Goal: Information Seeking & Learning: Check status

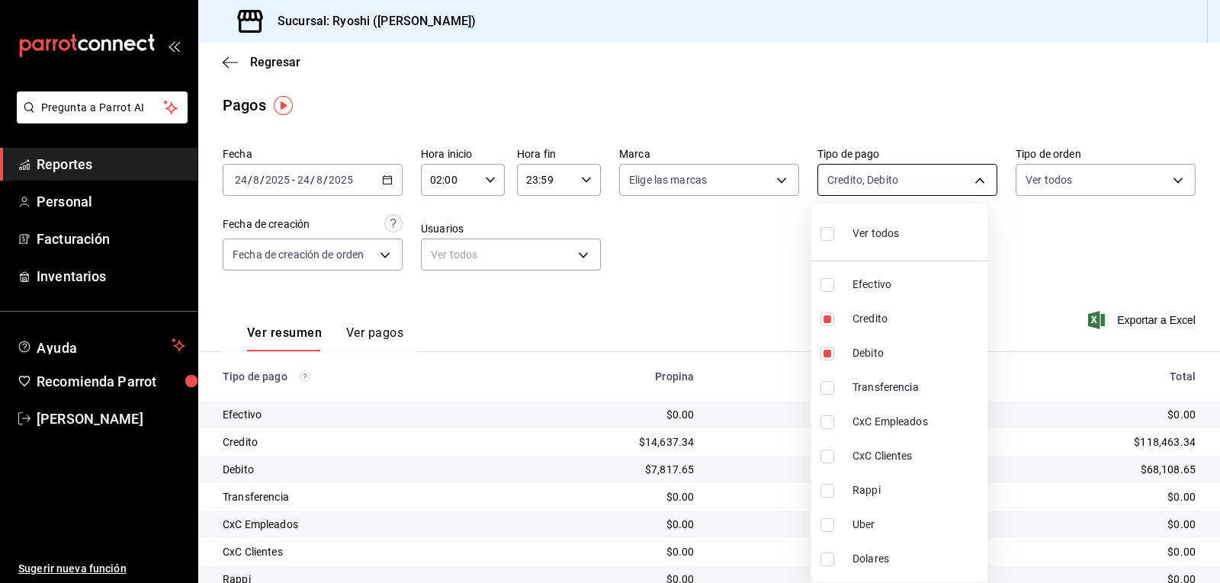
click at [968, 179] on body "Pregunta a Parrot AI Reportes Personal Facturación Inventarios Ayuda Recomienda…" at bounding box center [610, 291] width 1220 height 583
click at [914, 230] on li "Ver todos" at bounding box center [899, 232] width 176 height 45
type input "789b4605-08e0-4dfe-9865-94468e2c17aa,9b0685d2-7f5d-4ede-a6b4-58a2ffcbf3cd,4fc1f…"
checkbox input "true"
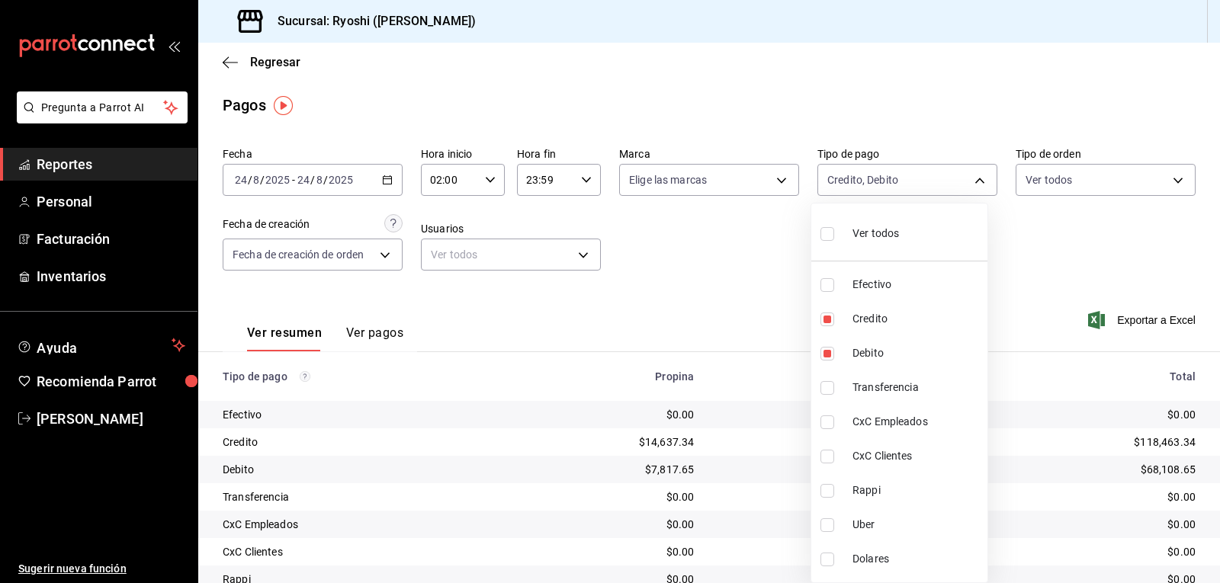
checkbox input "true"
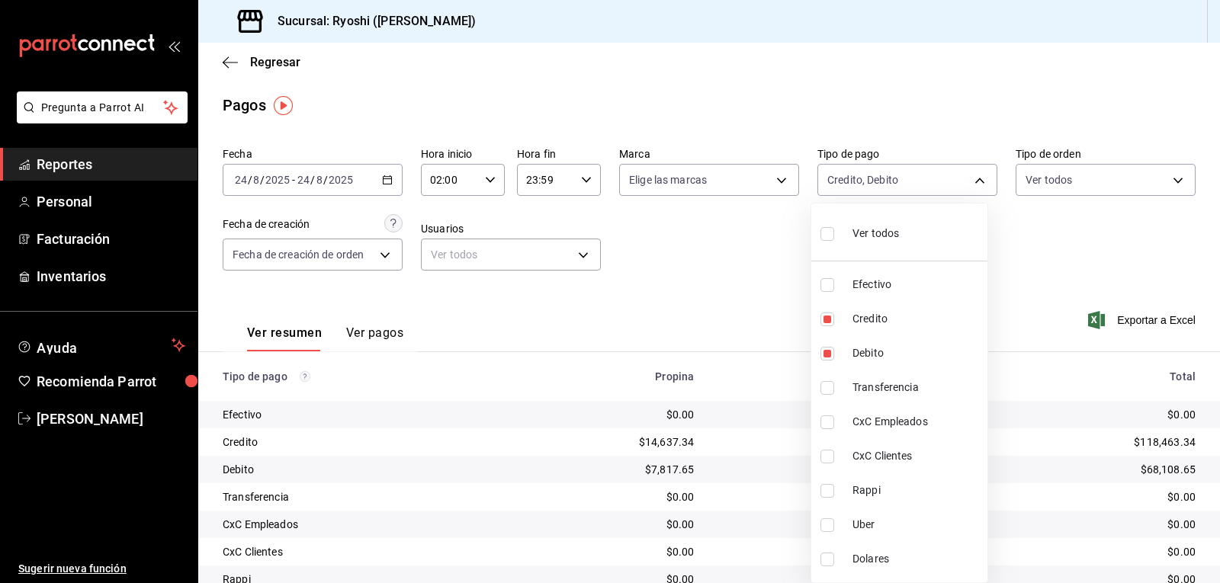
checkbox input "true"
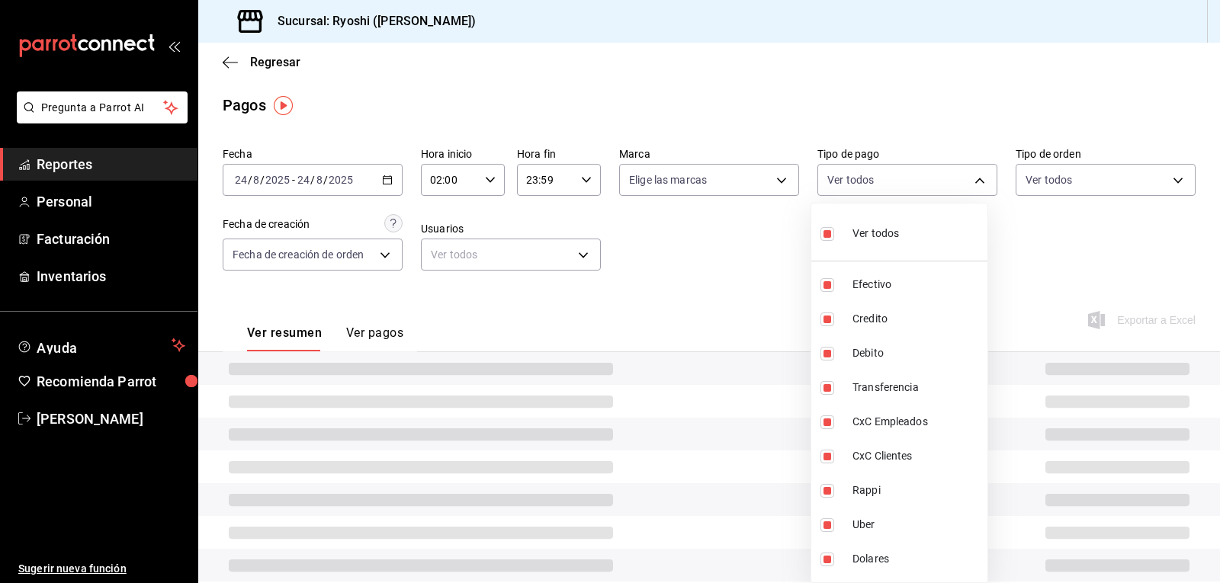
click at [482, 175] on div at bounding box center [610, 291] width 1220 height 583
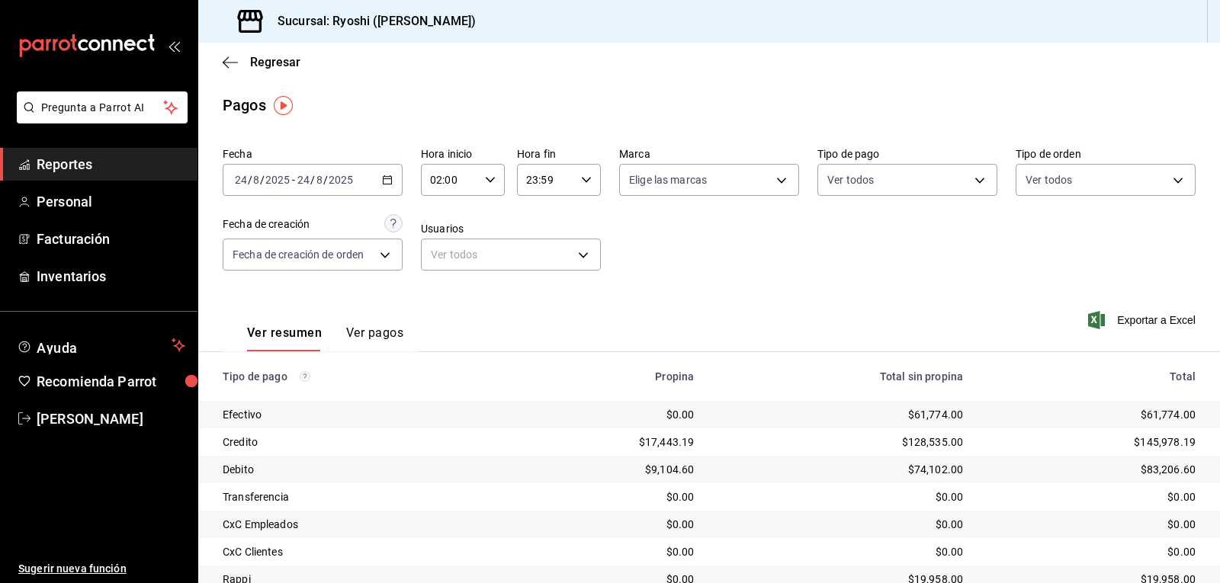
click at [489, 182] on icon "button" at bounding box center [490, 180] width 11 height 11
click at [451, 261] on button "03" at bounding box center [440, 255] width 36 height 31
type input "03:00"
drag, startPoint x: 1213, startPoint y: 189, endPoint x: 1216, endPoint y: 304, distance: 114.4
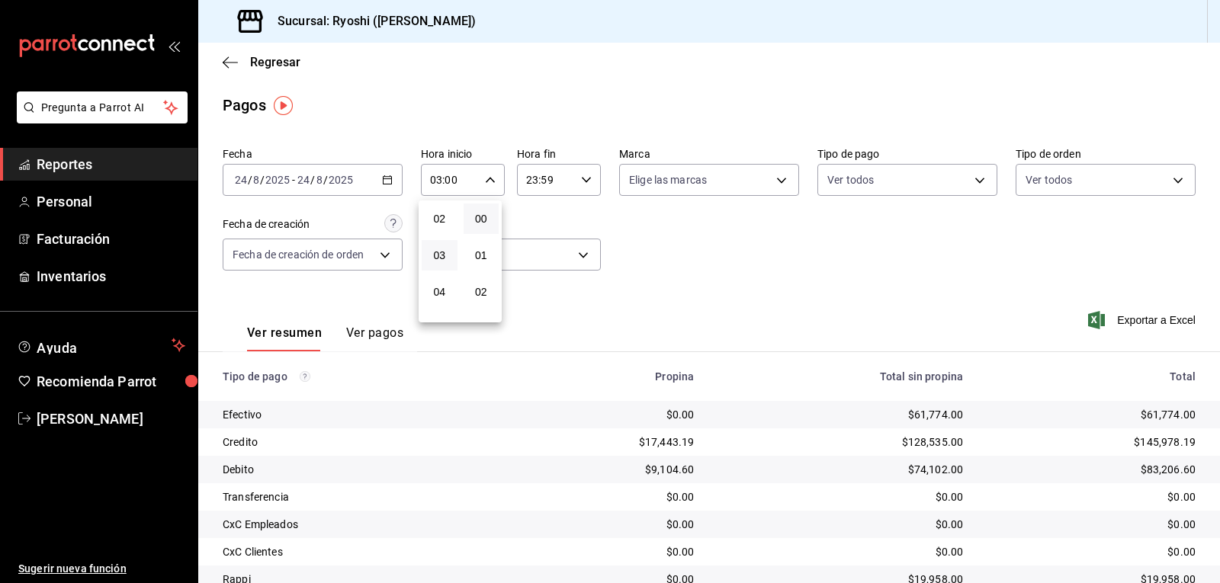
click at [1216, 304] on div at bounding box center [610, 291] width 1220 height 583
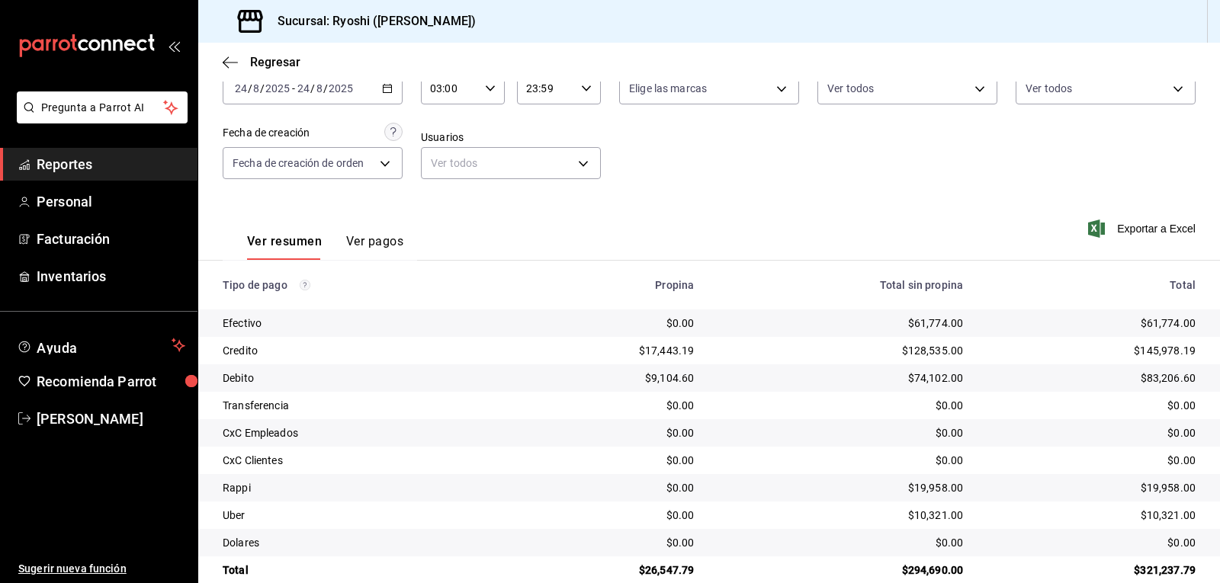
scroll to position [117, 0]
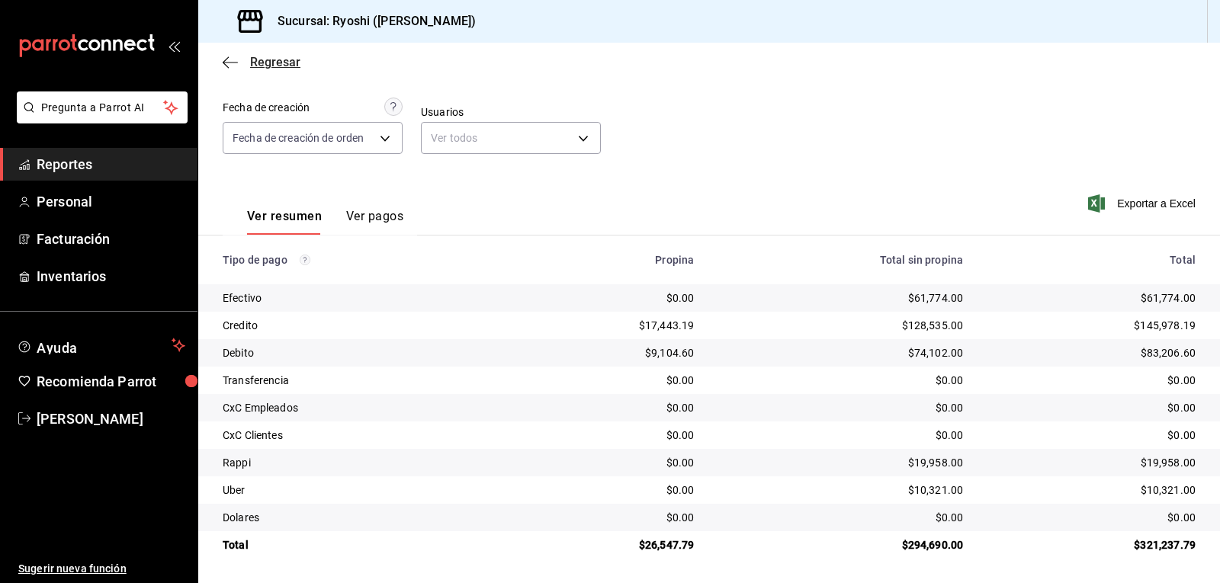
click at [230, 59] on icon "button" at bounding box center [230, 63] width 15 height 14
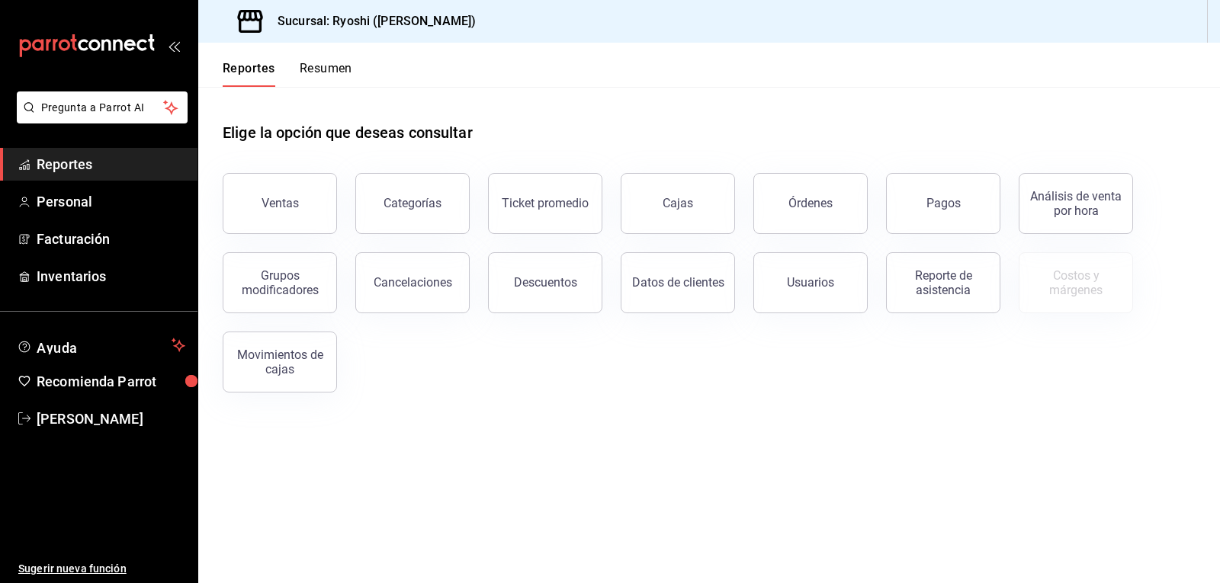
click at [342, 67] on button "Resumen" at bounding box center [326, 74] width 53 height 26
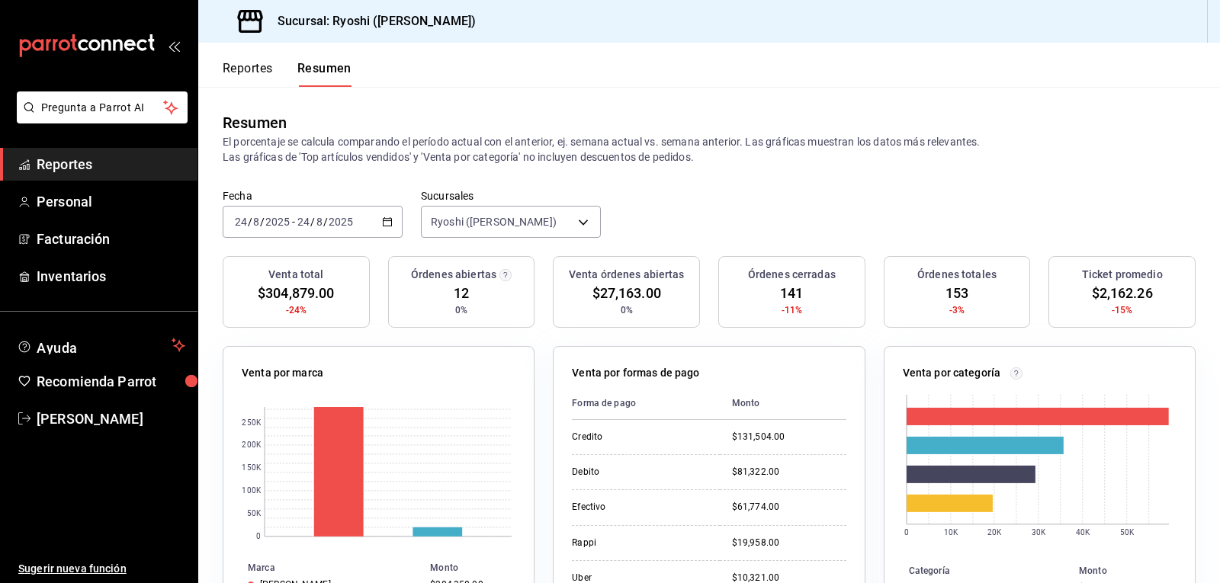
click at [249, 68] on button "Reportes" at bounding box center [248, 74] width 50 height 26
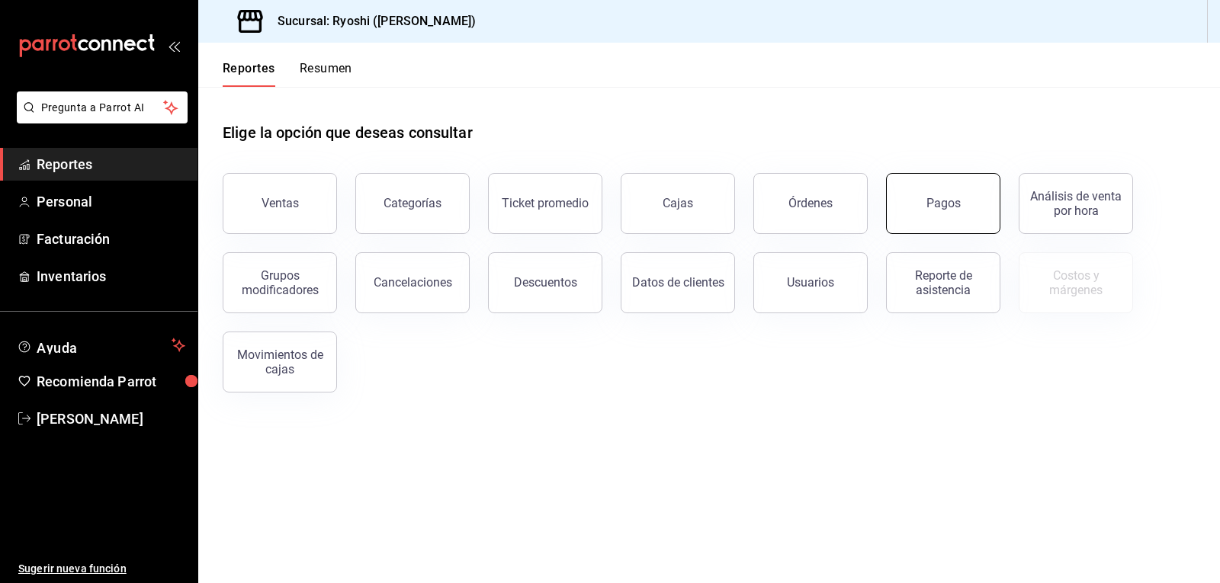
click at [931, 199] on div "Pagos" at bounding box center [944, 203] width 34 height 14
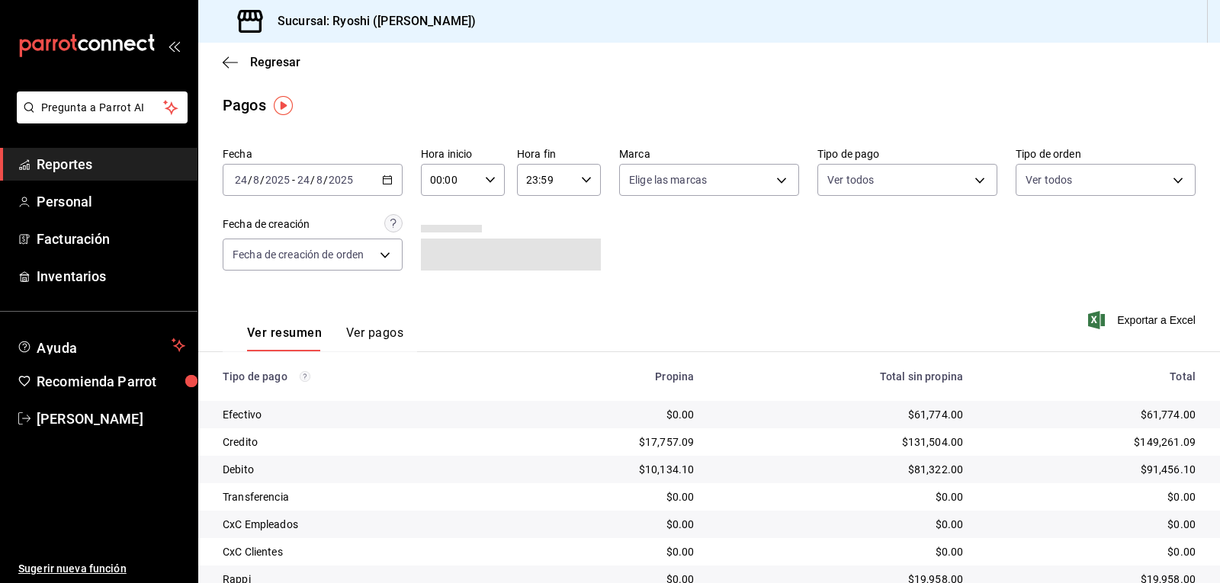
click at [488, 178] on icon "button" at bounding box center [490, 180] width 11 height 11
click at [441, 297] on span "02" at bounding box center [440, 292] width 18 height 12
type input "02:00"
click at [840, 213] on div at bounding box center [610, 291] width 1220 height 583
click at [966, 178] on body "Pregunta a Parrot AI Reportes Personal Facturación Inventarios Ayuda Recomienda…" at bounding box center [610, 291] width 1220 height 583
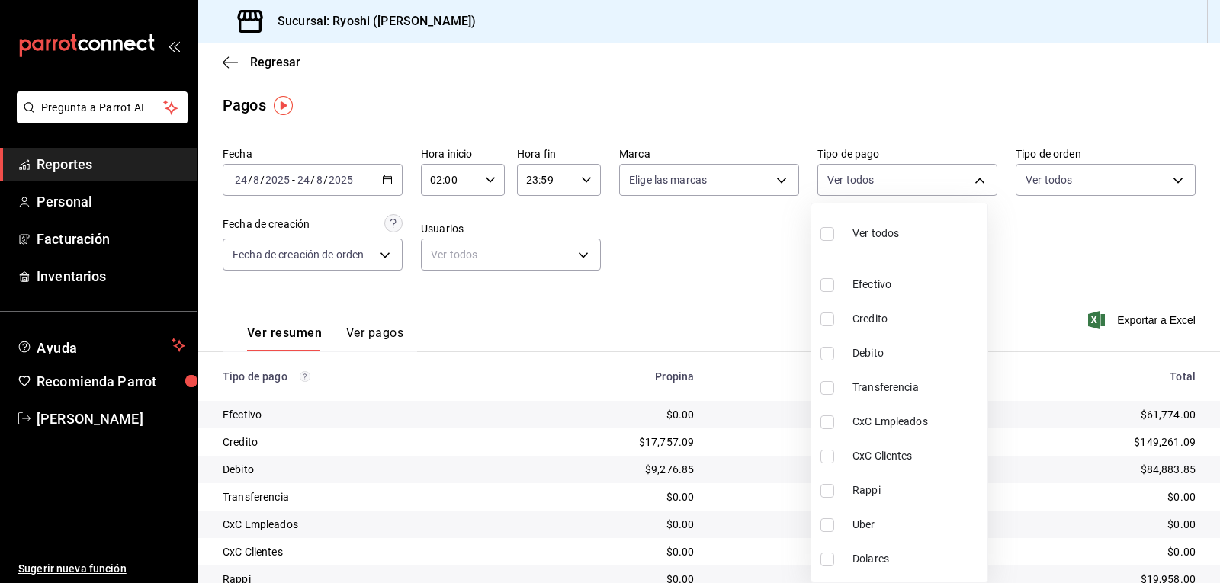
drag, startPoint x: 1215, startPoint y: 164, endPoint x: 1218, endPoint y: 27, distance: 136.5
click at [1218, 27] on div at bounding box center [610, 291] width 1220 height 583
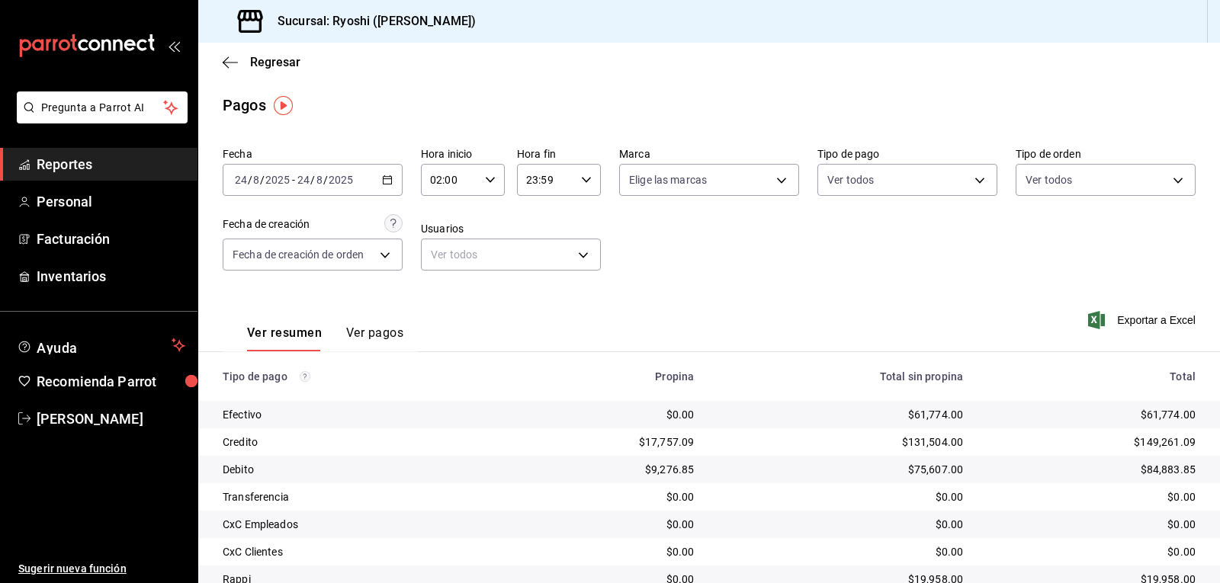
click at [485, 178] on icon "button" at bounding box center [490, 180] width 11 height 11
click at [484, 181] on div at bounding box center [610, 291] width 1220 height 583
click at [60, 240] on span "Facturación" at bounding box center [111, 239] width 149 height 21
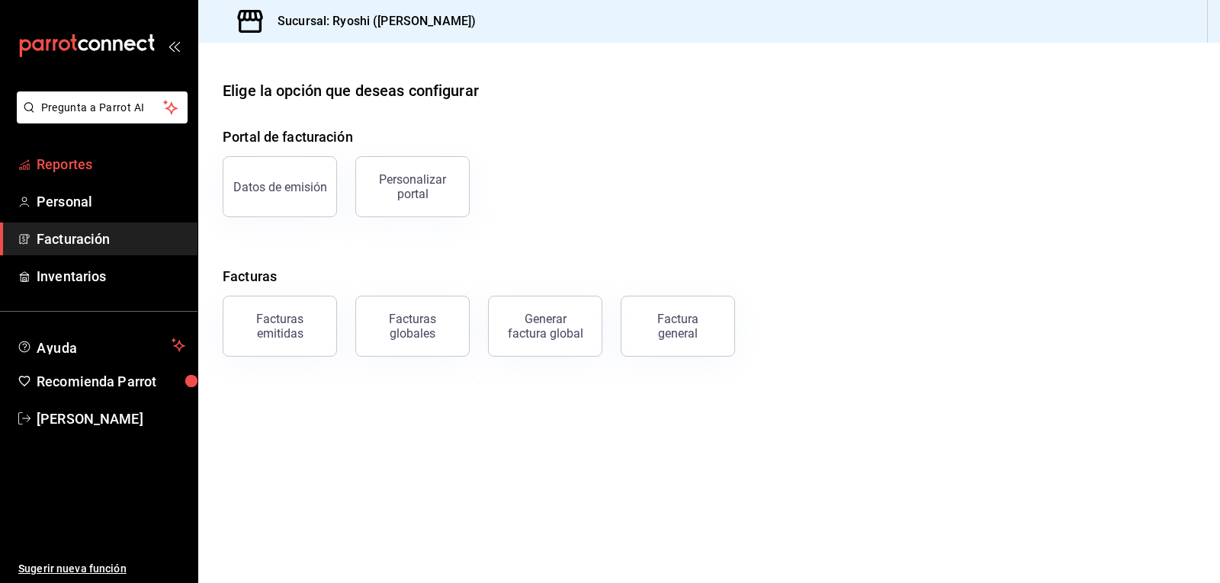
click at [70, 167] on span "Reportes" at bounding box center [111, 164] width 149 height 21
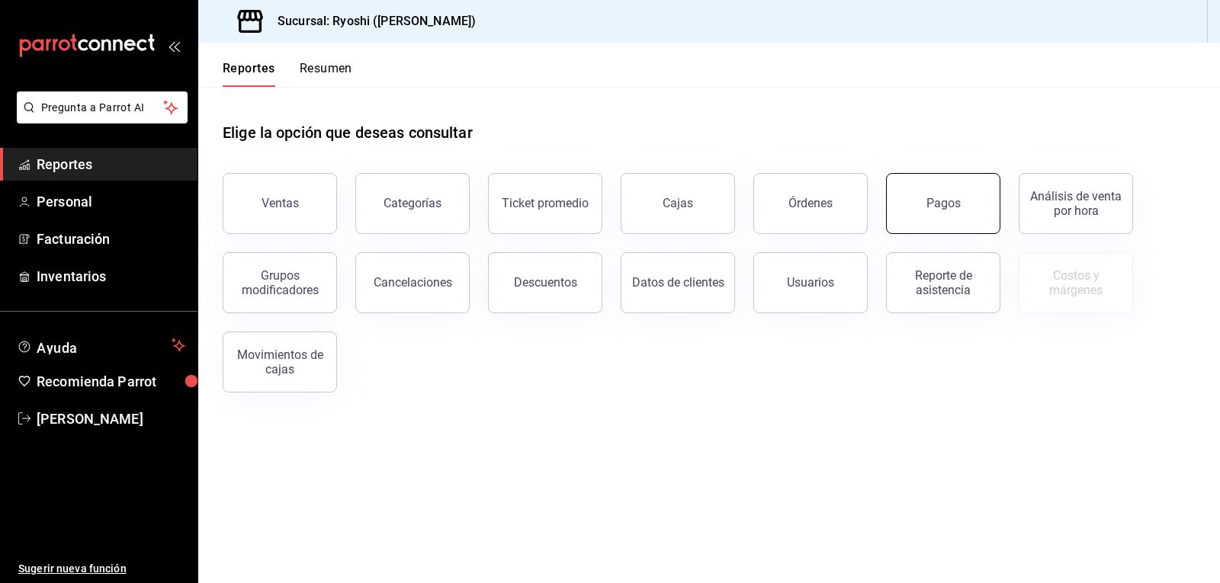
click at [933, 190] on div "Pagos" at bounding box center [934, 194] width 133 height 79
click at [933, 198] on div "Pagos" at bounding box center [944, 203] width 34 height 14
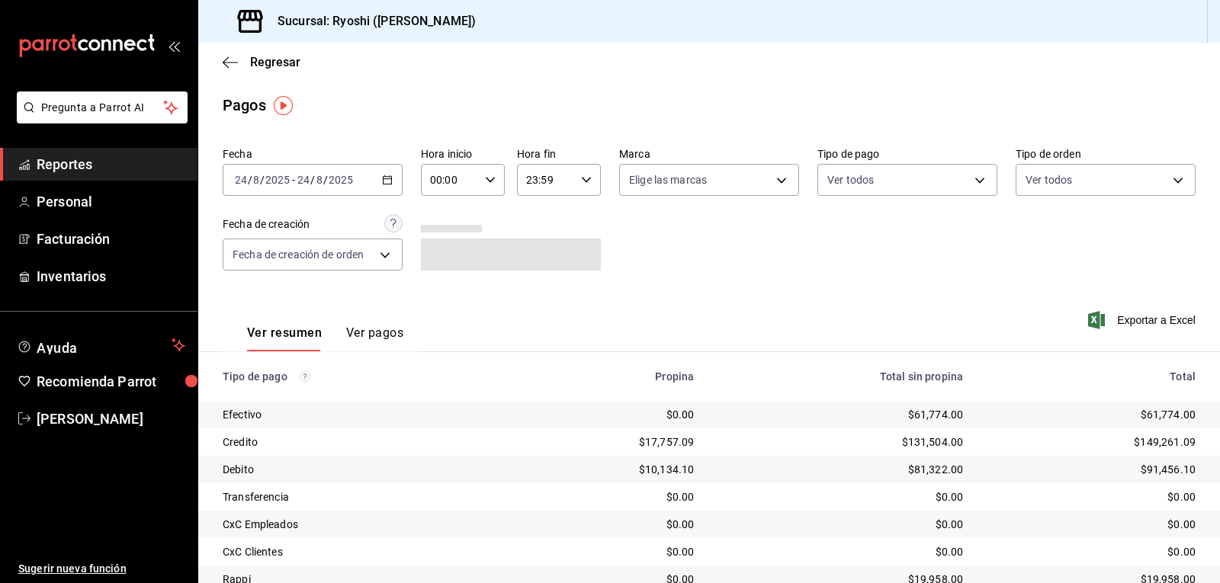
click at [489, 178] on icon "button" at bounding box center [490, 180] width 11 height 11
click at [453, 294] on button "02" at bounding box center [440, 292] width 36 height 31
type input "02:00"
click at [961, 180] on div at bounding box center [610, 291] width 1220 height 583
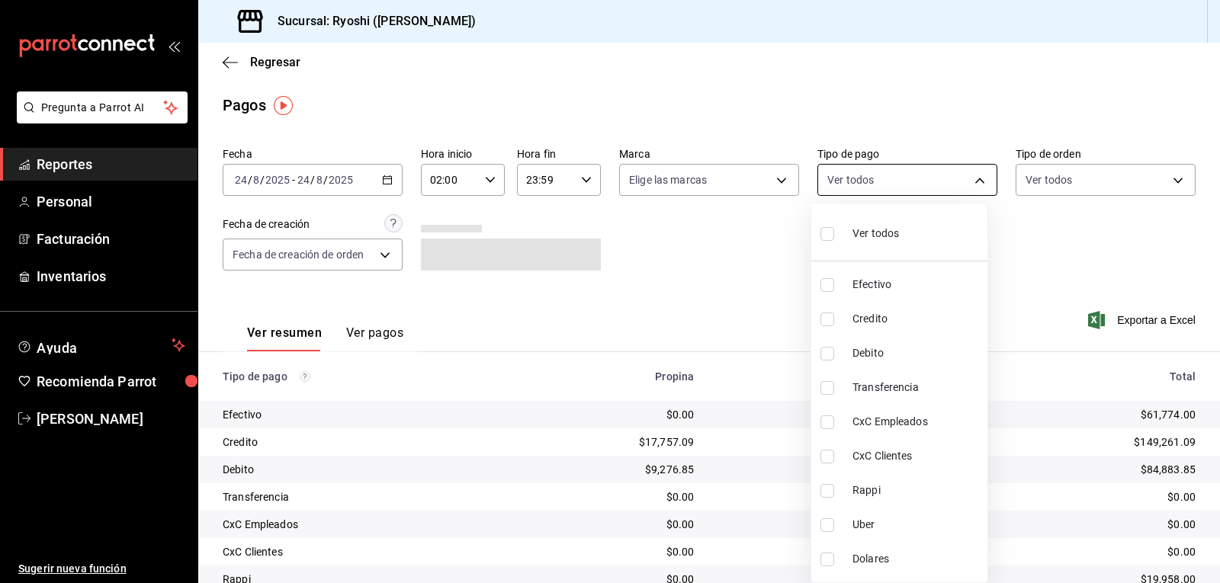
click at [964, 187] on body "Pregunta a Parrot AI Reportes Personal Facturación Inventarios Ayuda Recomienda…" at bounding box center [610, 291] width 1220 height 583
click at [838, 323] on label at bounding box center [831, 320] width 20 height 14
click at [834, 323] on input "checkbox" at bounding box center [828, 320] width 14 height 14
checkbox input "false"
click at [833, 348] on input "checkbox" at bounding box center [828, 354] width 14 height 14
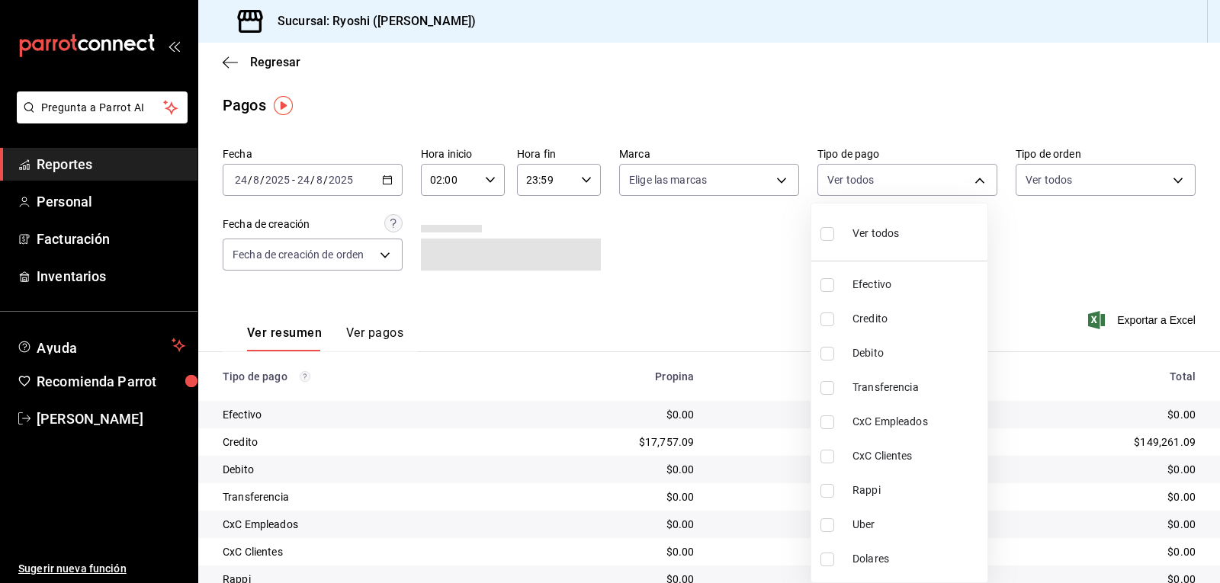
checkbox input "true"
click at [829, 326] on li "Credito" at bounding box center [899, 319] width 176 height 34
type input "4fc1f123-1106-4d46-a6dc-4994d0550367,9b0685d2-7f5d-4ede-a6b4-58a2ffcbf3cd"
checkbox input "true"
click at [1046, 244] on div at bounding box center [610, 291] width 1220 height 583
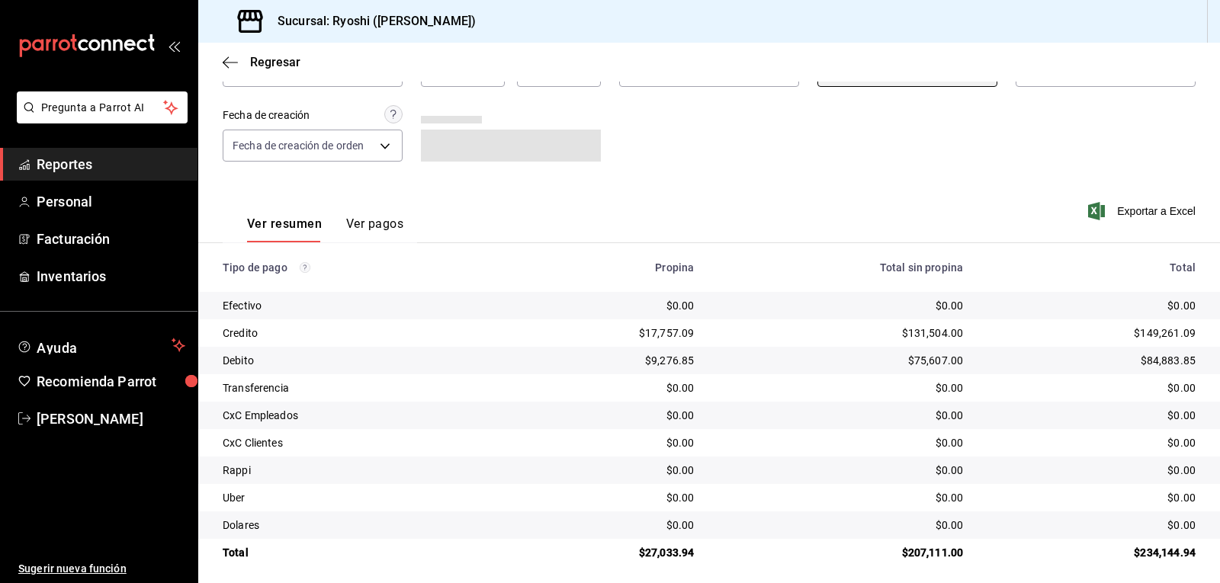
scroll to position [117, 0]
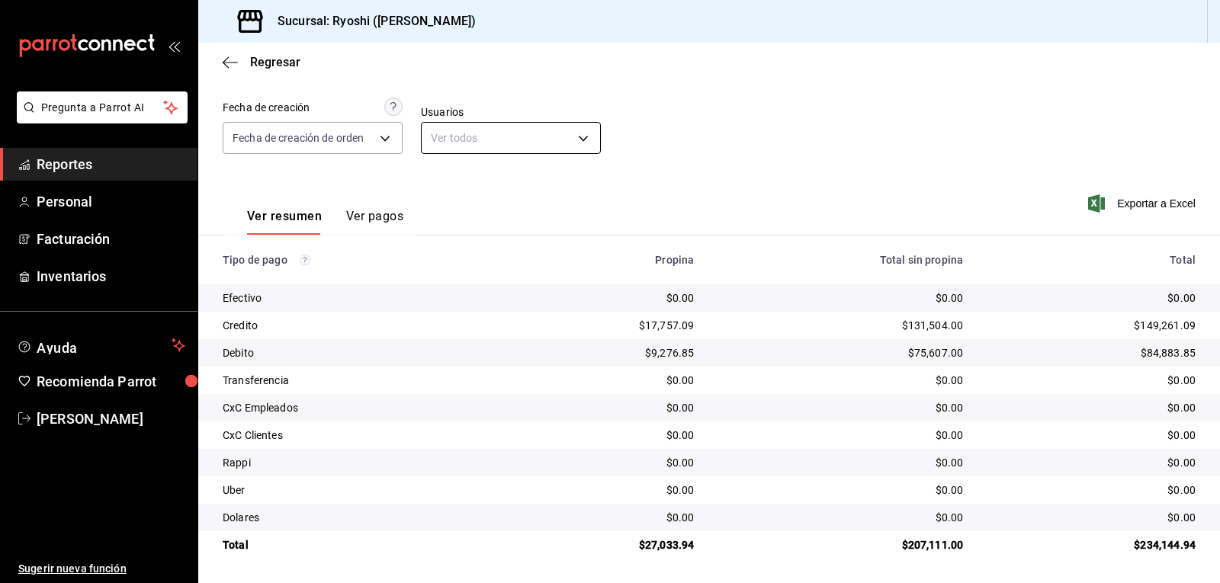
click at [566, 134] on body "Pregunta a Parrot AI Reportes Personal Facturación Inventarios Ayuda Recomienda…" at bounding box center [610, 291] width 1220 height 583
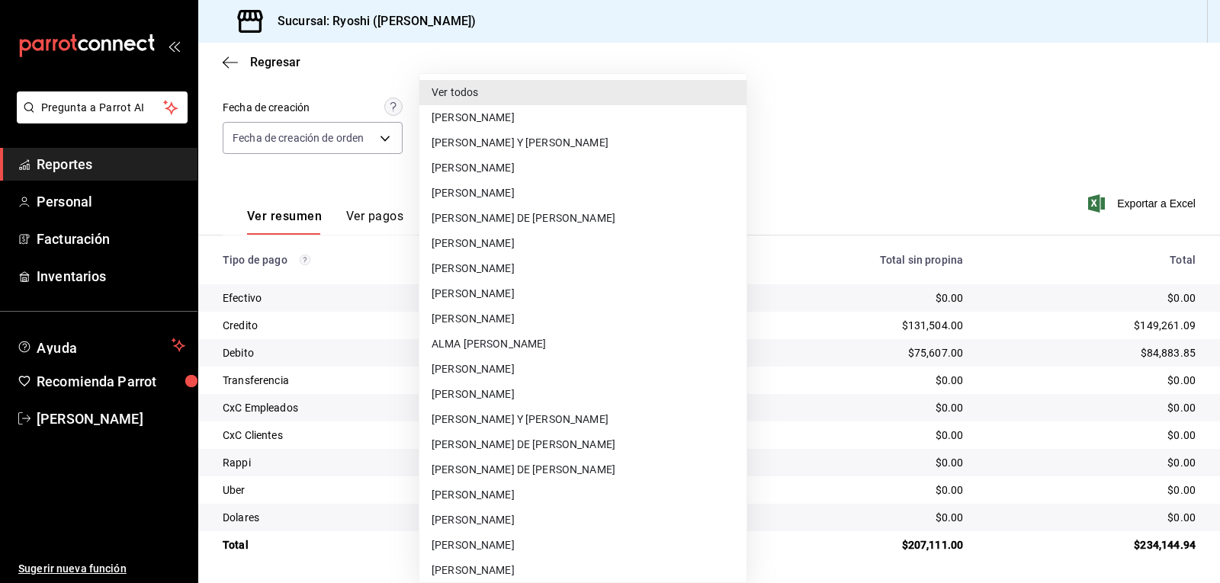
click at [765, 124] on div at bounding box center [610, 291] width 1220 height 583
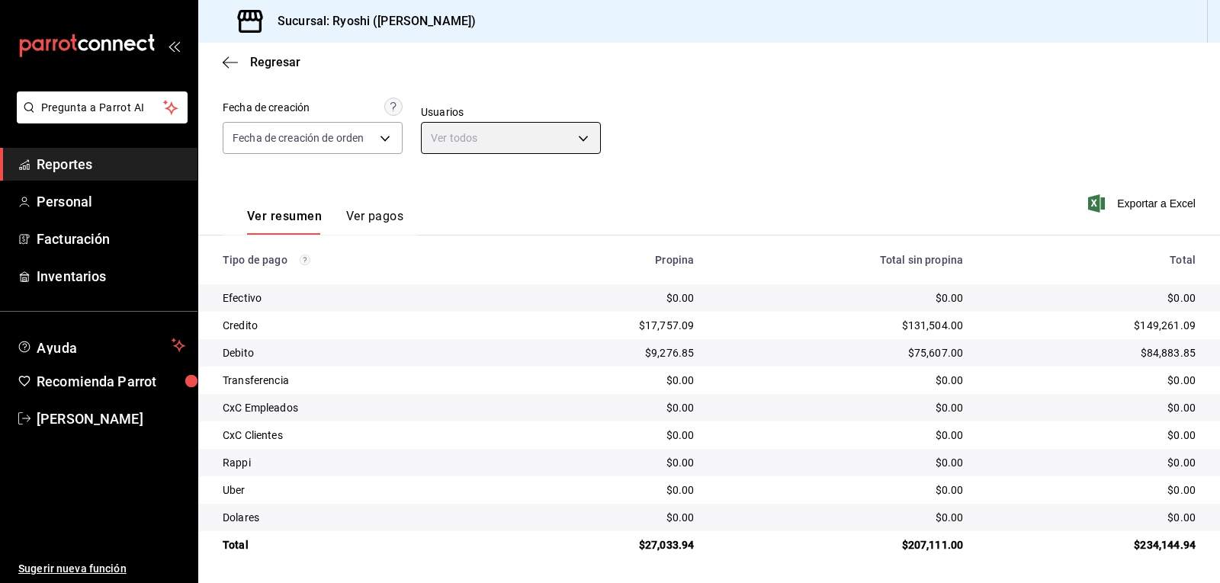
scroll to position [0, 0]
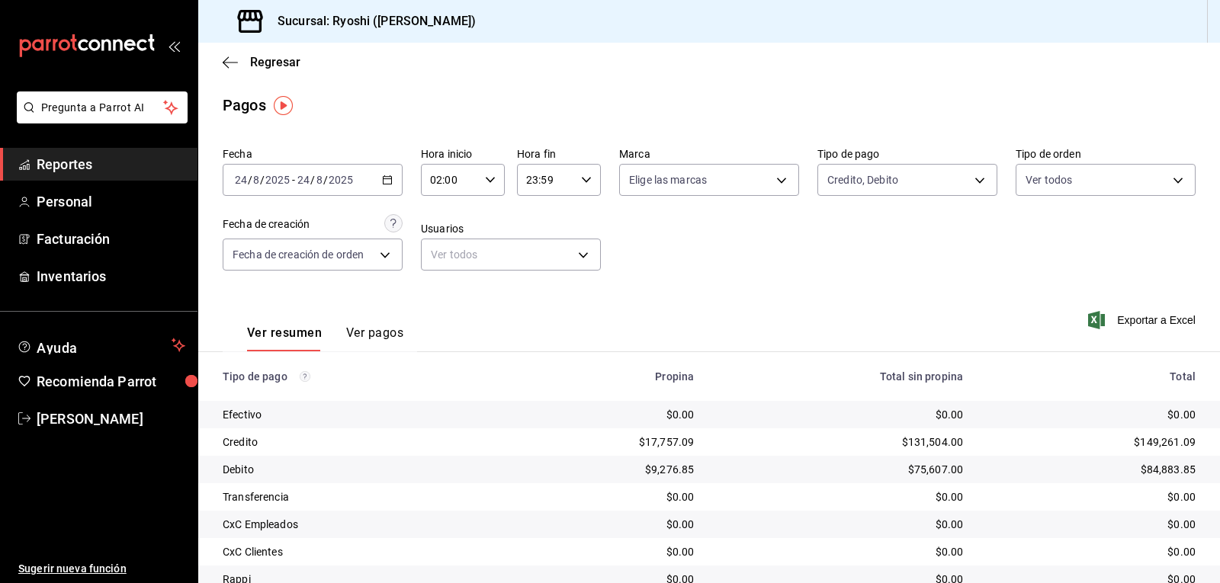
click at [488, 177] on icon "button" at bounding box center [490, 180] width 11 height 11
click at [454, 251] on button "03" at bounding box center [440, 255] width 36 height 31
type input "03:00"
click at [970, 177] on div at bounding box center [610, 291] width 1220 height 583
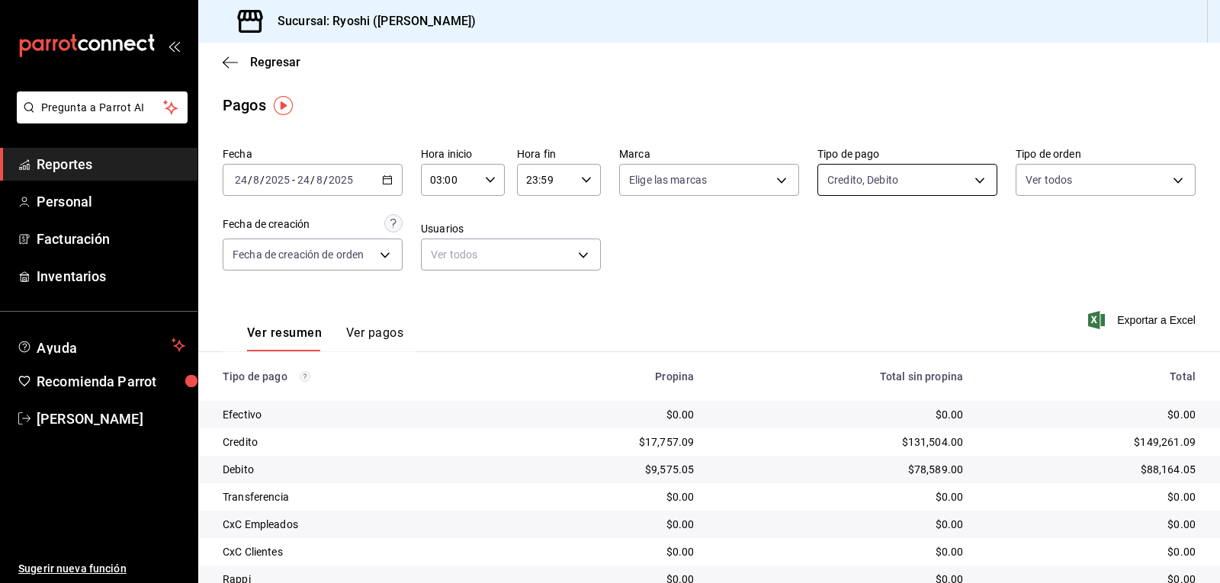
click at [971, 181] on body "Pregunta a Parrot AI Reportes Personal Facturación Inventarios Ayuda Recomienda…" at bounding box center [610, 291] width 1220 height 583
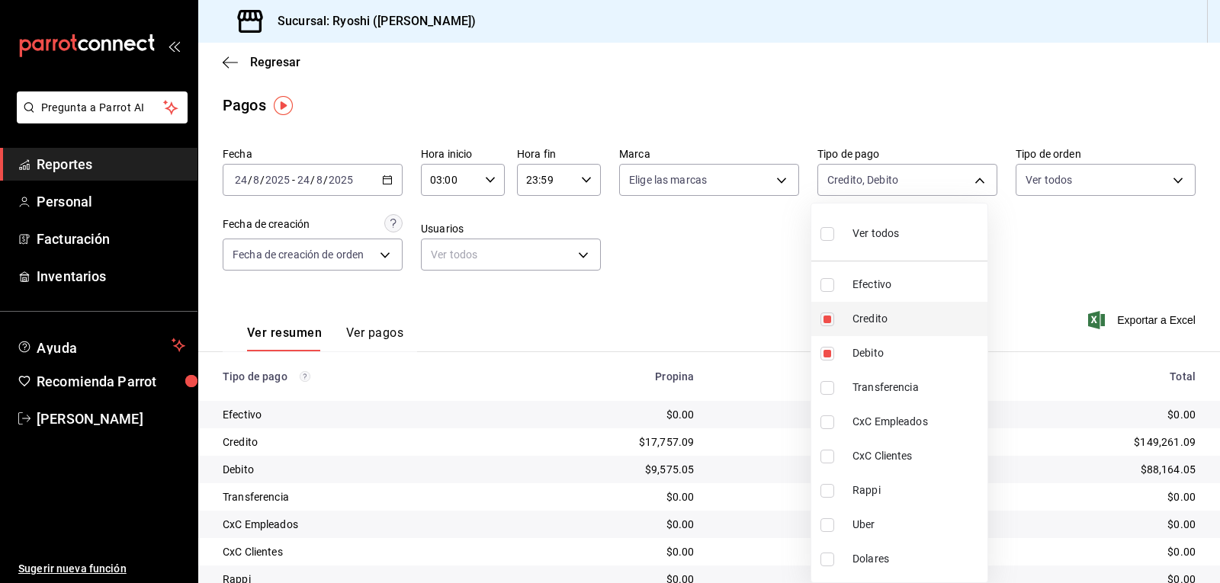
click at [831, 320] on input "checkbox" at bounding box center [828, 320] width 14 height 14
checkbox input "false"
type input "4fc1f123-1106-4d46-a6dc-4994d0550367"
click at [830, 351] on input "checkbox" at bounding box center [828, 354] width 14 height 14
checkbox input "false"
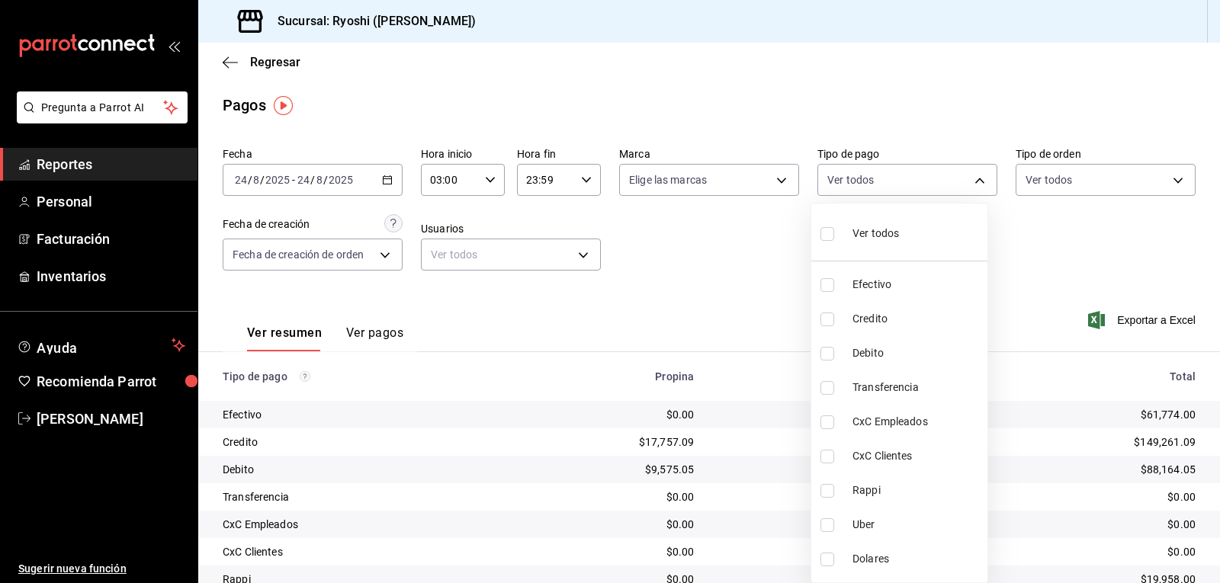
click at [822, 490] on input "checkbox" at bounding box center [828, 491] width 14 height 14
checkbox input "true"
type input "03b2a83d-8b25-4255-833b-17fe1c8361e8"
click at [824, 519] on input "checkbox" at bounding box center [828, 526] width 14 height 14
checkbox input "true"
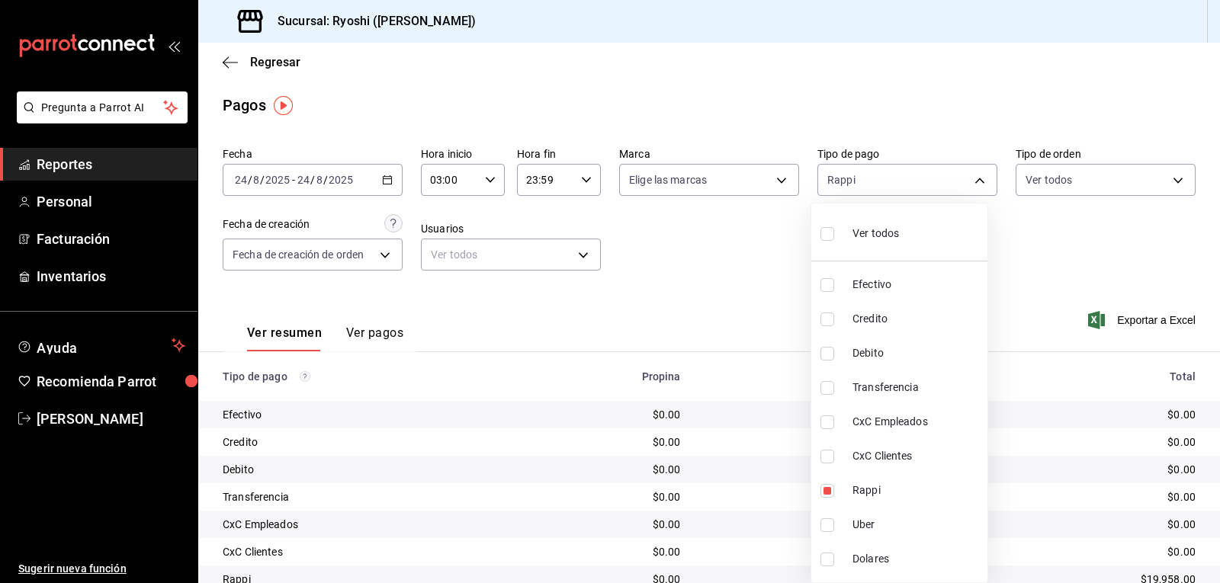
type input "03b2a83d-8b25-4255-833b-17fe1c8361e8,b772c1a0-b8da-4acb-be12-b7e981a54f00"
drag, startPoint x: 985, startPoint y: 106, endPoint x: 985, endPoint y: 98, distance: 7.7
click at [985, 98] on div at bounding box center [610, 291] width 1220 height 583
click at [974, 178] on body "Pregunta a Parrot AI Reportes Personal Facturación Inventarios Ayuda Recomienda…" at bounding box center [610, 291] width 1220 height 583
click at [824, 321] on input "checkbox" at bounding box center [828, 320] width 14 height 14
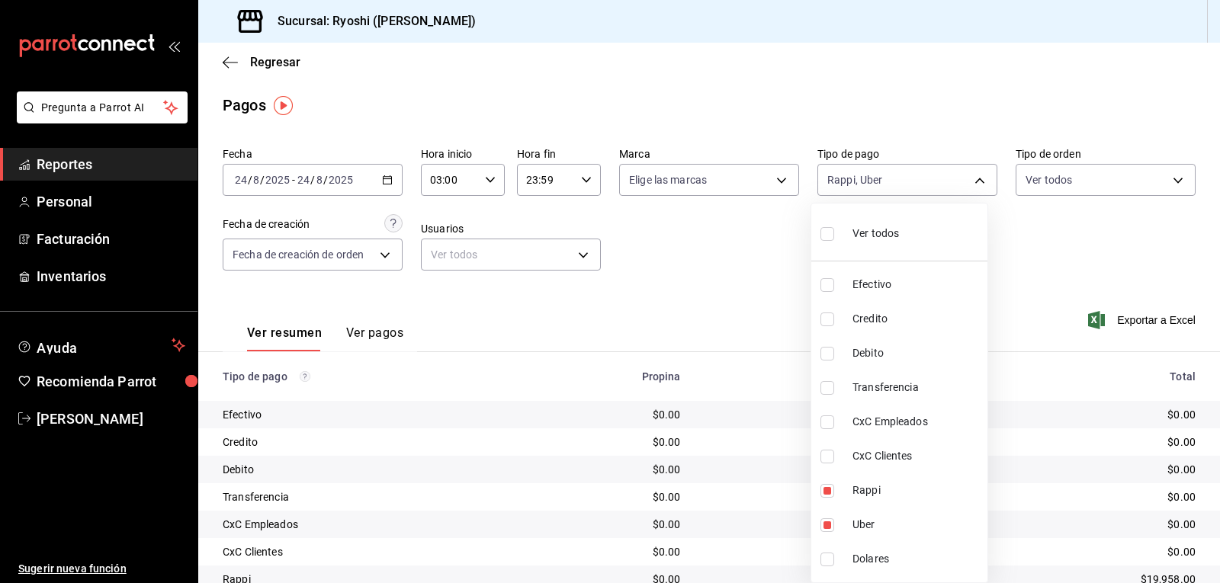
checkbox input "true"
type input "03b2a83d-8b25-4255-833b-17fe1c8361e8,b772c1a0-b8da-4acb-be12-b7e981a54f00,9b068…"
click at [827, 358] on input "checkbox" at bounding box center [828, 354] width 14 height 14
checkbox input "true"
type input "03b2a83d-8b25-4255-833b-17fe1c8361e8,b772c1a0-b8da-4acb-be12-b7e981a54f00,9b068…"
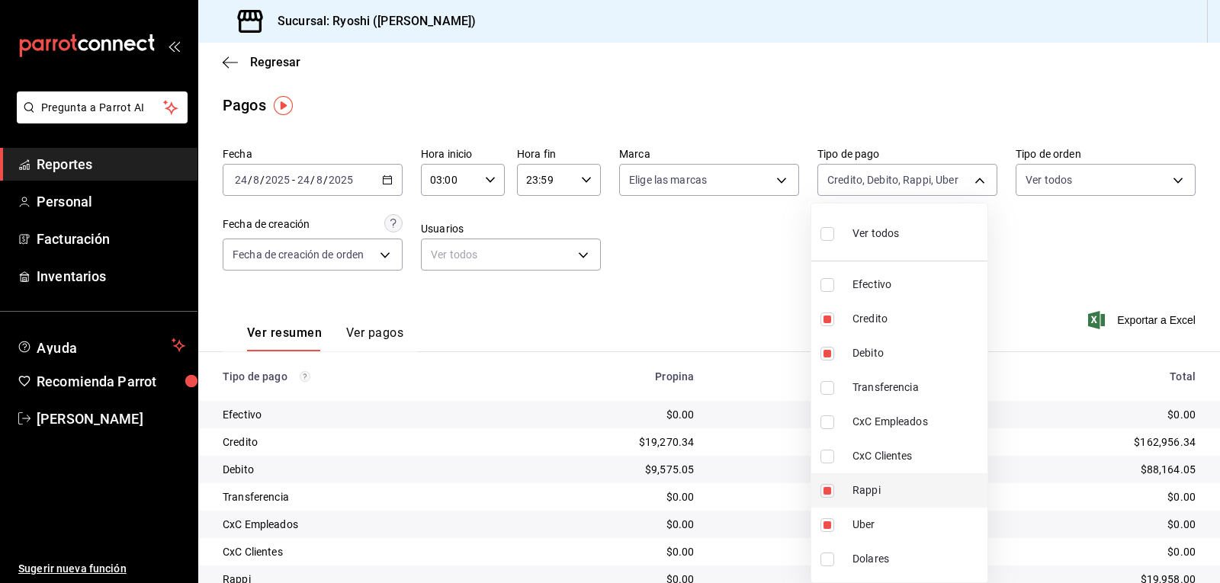
click at [827, 487] on input "checkbox" at bounding box center [828, 491] width 14 height 14
checkbox input "false"
type input "b772c1a0-b8da-4acb-be12-b7e981a54f00,9b0685d2-7f5d-4ede-a6b4-58a2ffcbf3cd,4fc1f…"
click at [824, 524] on input "checkbox" at bounding box center [828, 526] width 14 height 14
checkbox input "false"
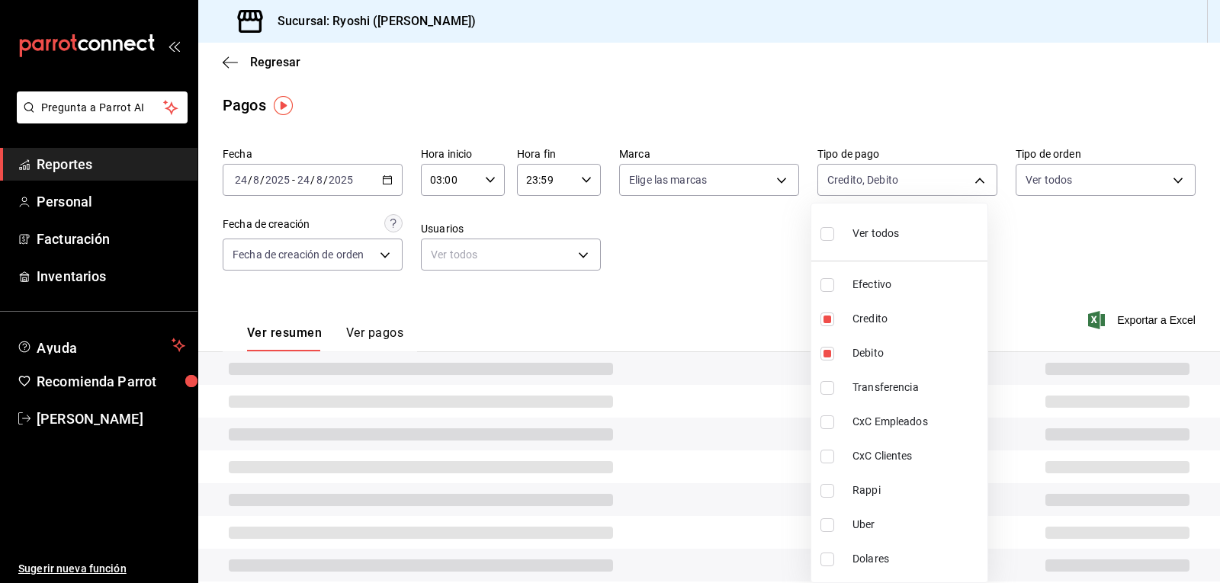
type input "9b0685d2-7f5d-4ede-a6b4-58a2ffcbf3cd,4fc1f123-1106-4d46-a6dc-4994d0550367"
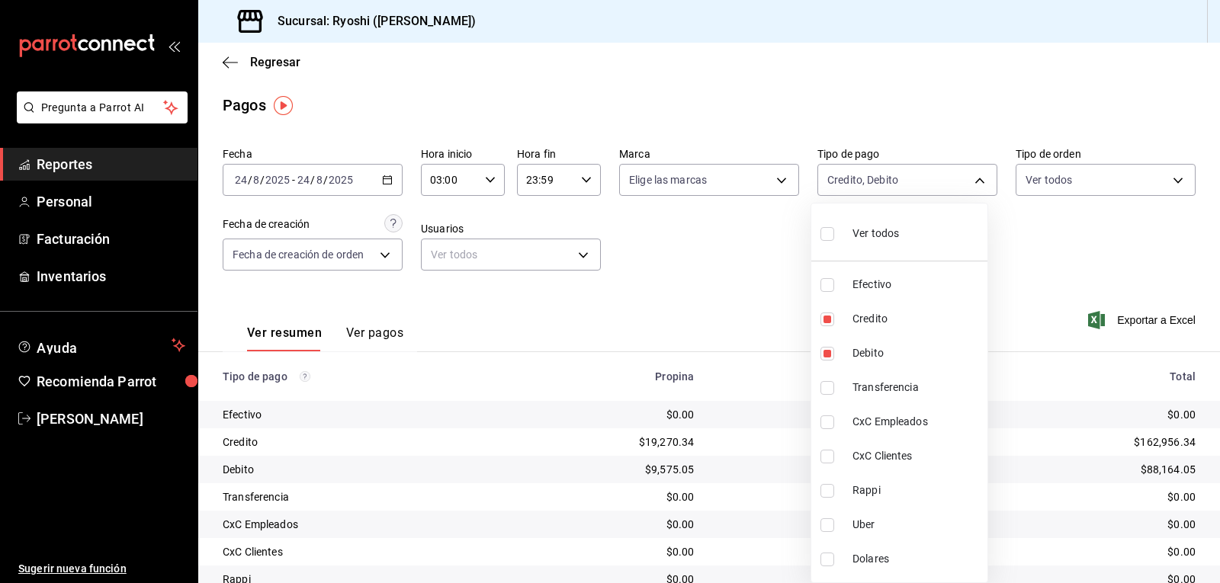
click at [1021, 275] on div at bounding box center [610, 291] width 1220 height 583
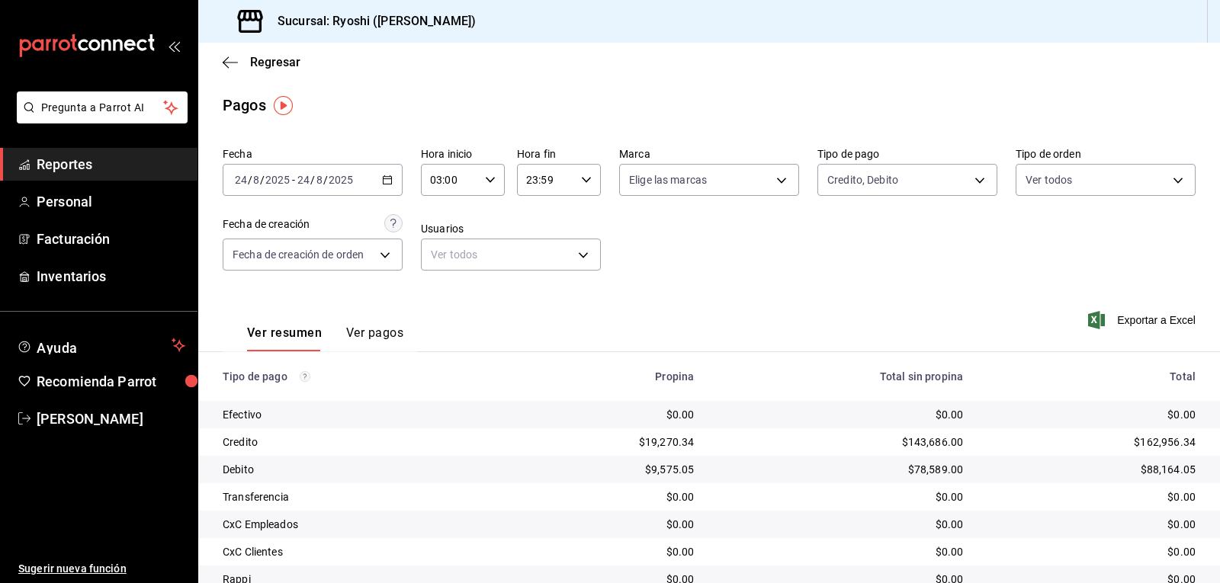
click at [486, 181] on \(Stroke\) "button" at bounding box center [490, 179] width 9 height 5
click at [439, 255] on span "04" at bounding box center [440, 255] width 18 height 12
click at [907, 268] on div at bounding box center [610, 291] width 1220 height 583
click at [489, 178] on icon "button" at bounding box center [490, 180] width 11 height 11
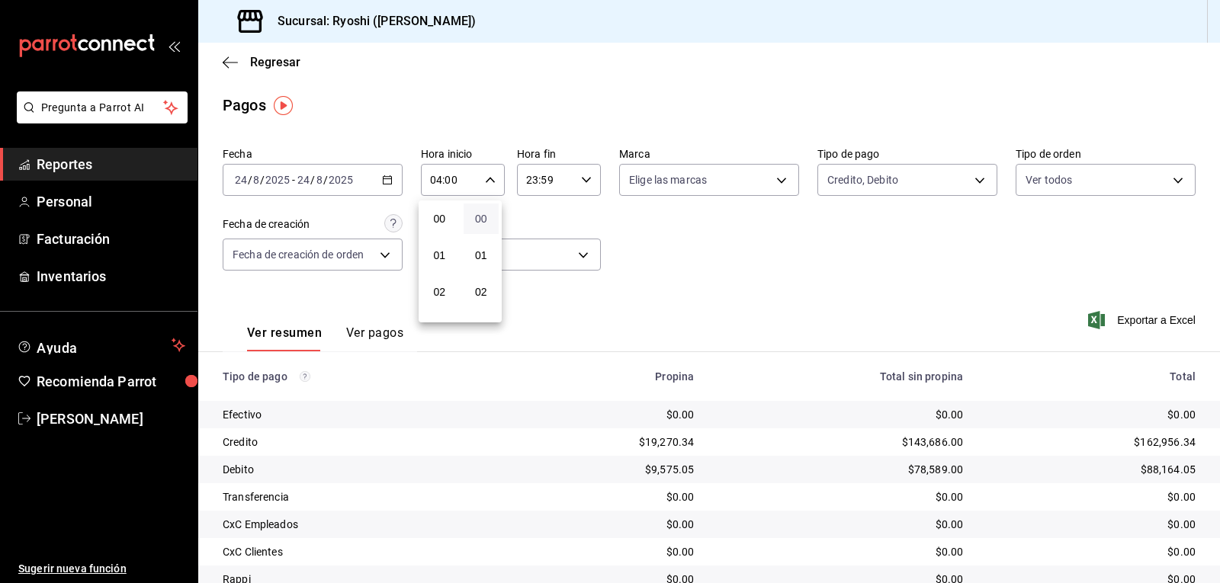
scroll to position [146, 0]
click at [440, 259] on span "05" at bounding box center [440, 255] width 18 height 12
type input "05:00"
drag, startPoint x: 870, startPoint y: 304, endPoint x: 866, endPoint y: 294, distance: 11.3
click at [874, 301] on div at bounding box center [610, 291] width 1220 height 583
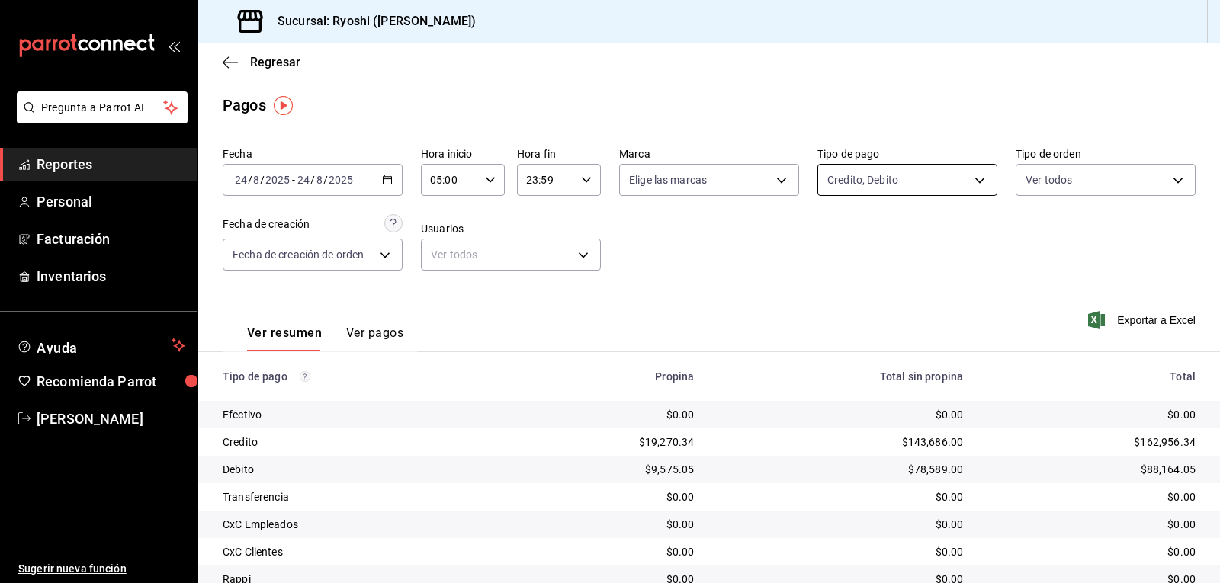
click at [971, 180] on body "Pregunta a Parrot AI Reportes Personal Facturación Inventarios Ayuda Recomienda…" at bounding box center [610, 291] width 1220 height 583
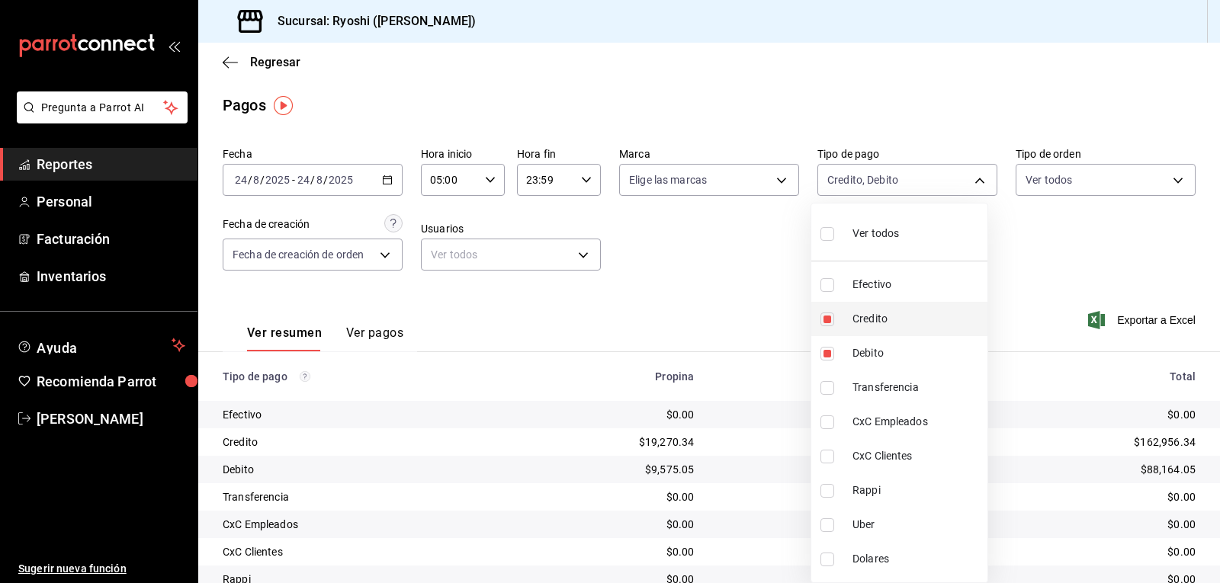
click at [827, 321] on input "checkbox" at bounding box center [828, 320] width 14 height 14
checkbox input "false"
type input "4fc1f123-1106-4d46-a6dc-4994d0550367"
click at [824, 356] on input "checkbox" at bounding box center [828, 354] width 14 height 14
checkbox input "false"
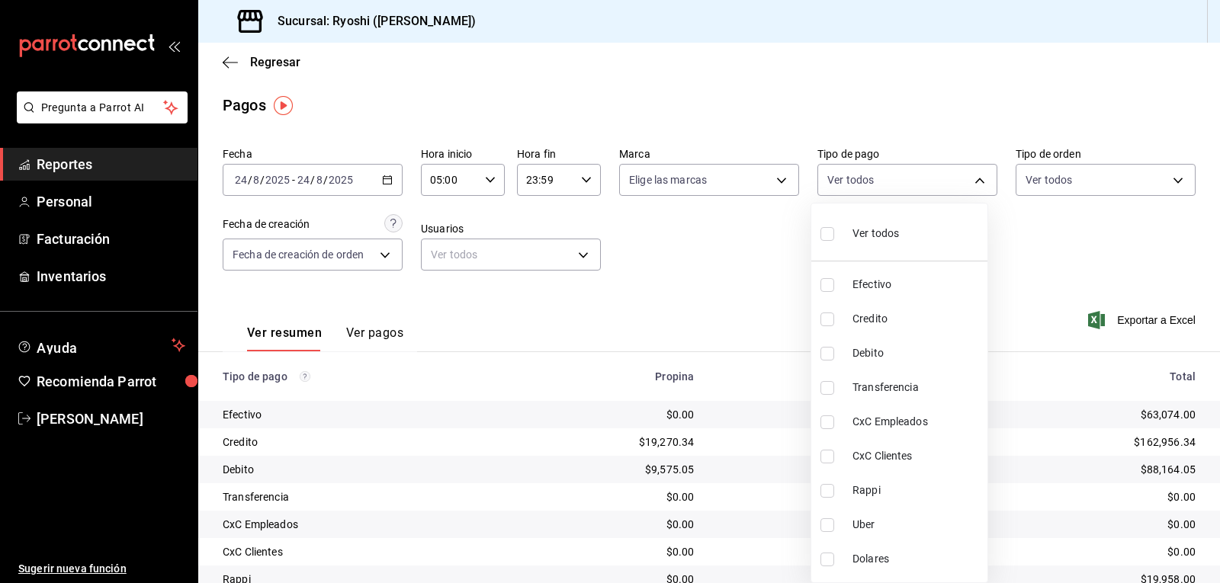
click at [972, 178] on div at bounding box center [610, 291] width 1220 height 583
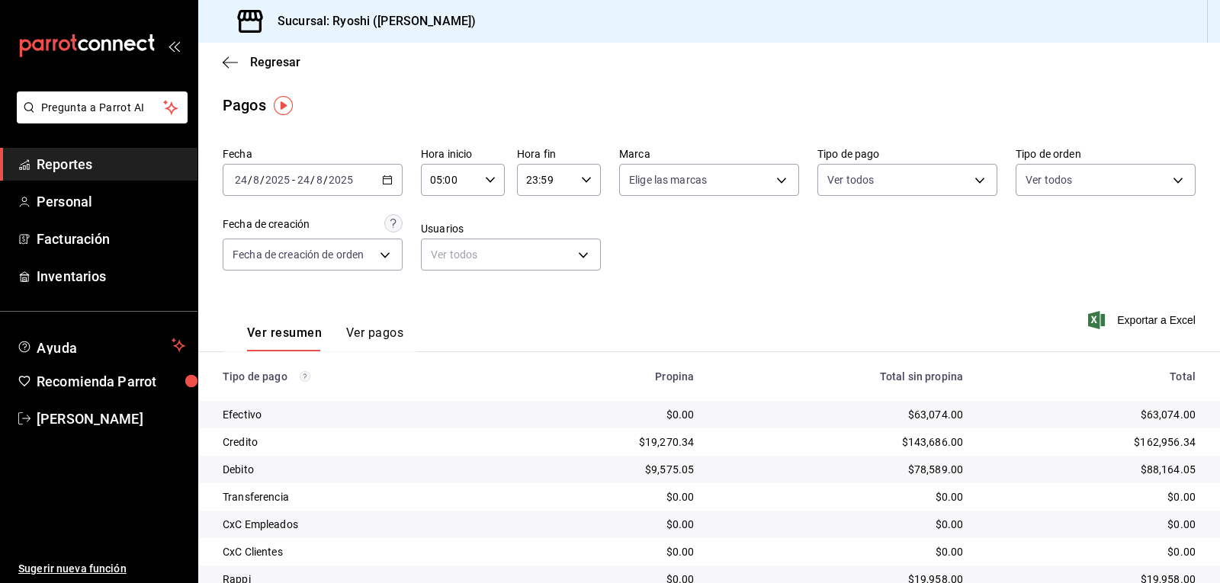
click at [488, 179] on icon "button" at bounding box center [490, 180] width 11 height 11
click at [441, 218] on span "05" at bounding box center [440, 219] width 18 height 12
drag, startPoint x: 929, startPoint y: 246, endPoint x: 946, endPoint y: 231, distance: 22.7
click at [930, 246] on div at bounding box center [610, 291] width 1220 height 583
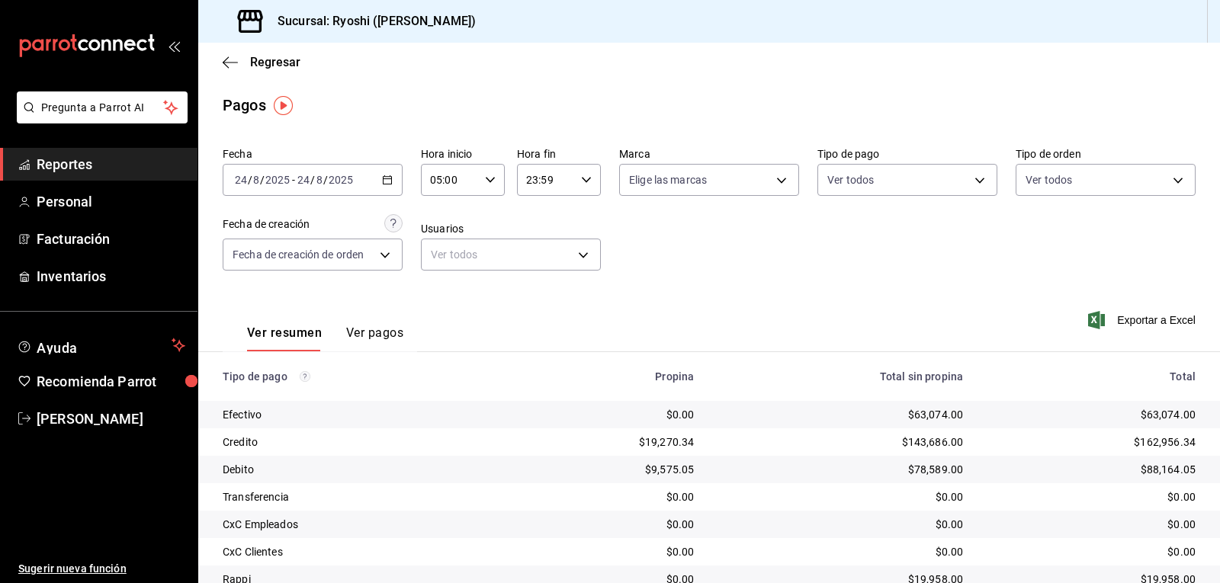
click at [956, 224] on div "Fecha [DATE] [DATE] - [DATE] [DATE] Hora inicio 05:00 Hora inicio Hora fin 23:5…" at bounding box center [709, 215] width 973 height 148
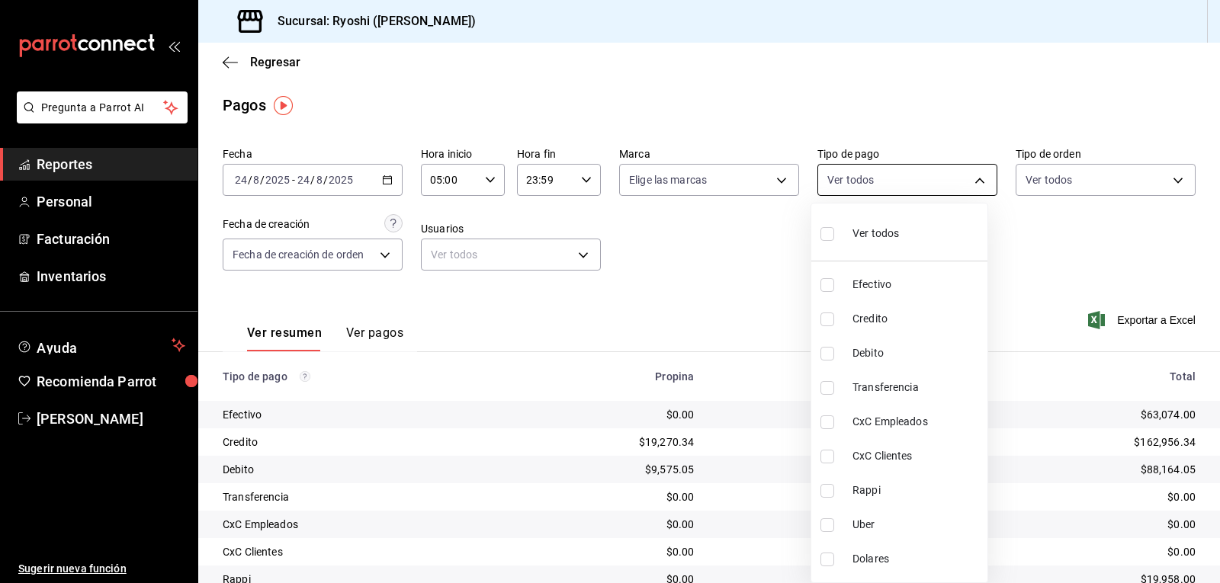
click at [970, 178] on body "Pregunta a Parrot AI Reportes Personal Facturación Inventarios Ayuda Recomienda…" at bounding box center [610, 291] width 1220 height 583
click at [829, 322] on input "checkbox" at bounding box center [828, 320] width 14 height 14
checkbox input "true"
type input "9b0685d2-7f5d-4ede-a6b4-58a2ffcbf3cd"
click at [827, 356] on input "checkbox" at bounding box center [828, 354] width 14 height 14
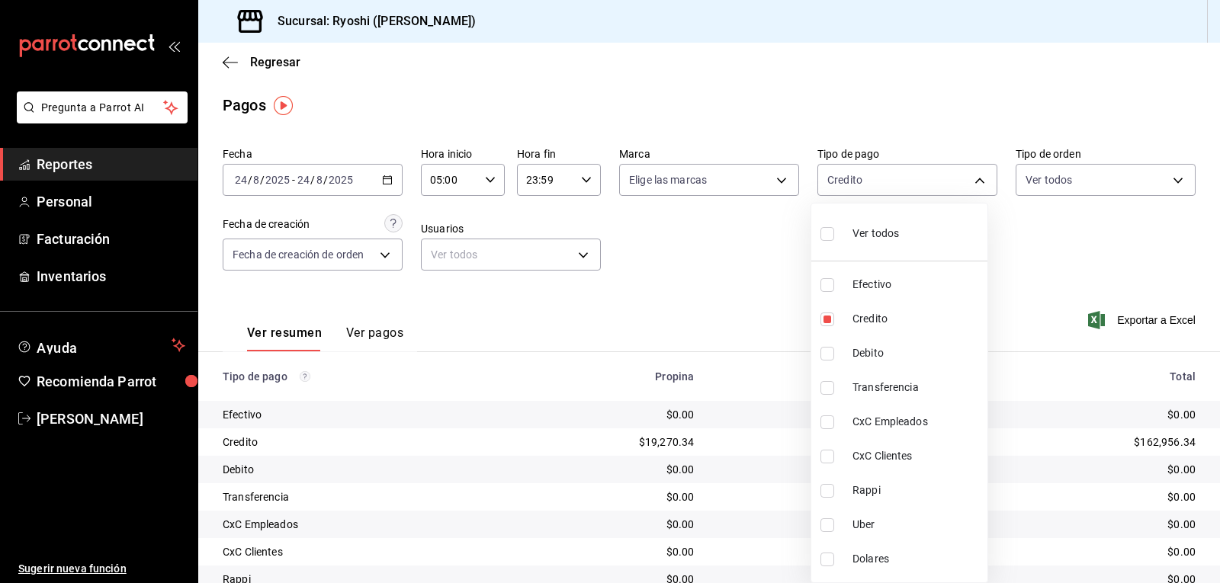
checkbox input "true"
type input "9b0685d2-7f5d-4ede-a6b4-58a2ffcbf3cd,4fc1f123-1106-4d46-a6dc-4994d0550367"
click at [1001, 328] on div at bounding box center [610, 291] width 1220 height 583
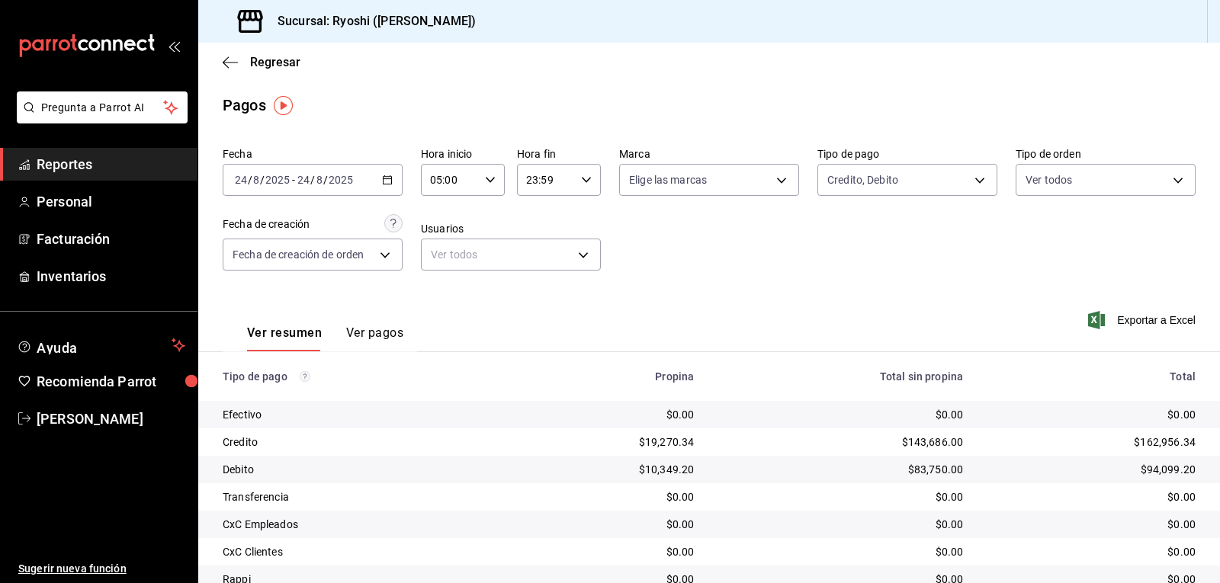
click at [480, 178] on div "05:00 Hora inicio" at bounding box center [463, 180] width 84 height 32
click at [444, 255] on span "06" at bounding box center [440, 255] width 18 height 12
type input "06:00"
click at [964, 185] on div at bounding box center [610, 291] width 1220 height 583
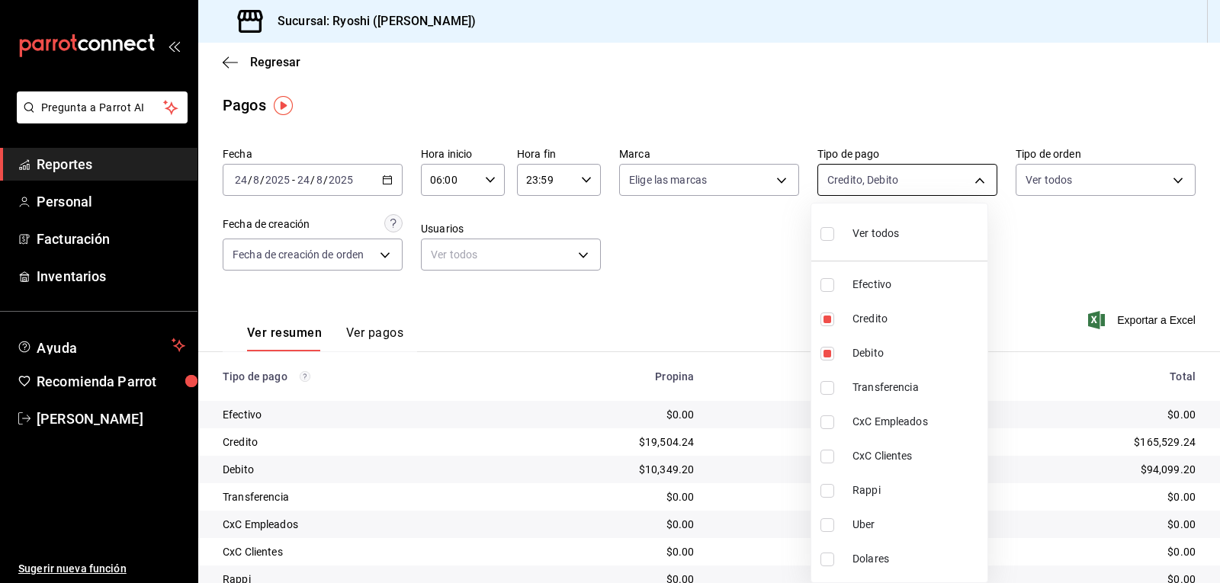
click at [978, 181] on body "Pregunta a Parrot AI Reportes Personal Facturación Inventarios Ayuda Recomienda…" at bounding box center [610, 291] width 1220 height 583
click at [826, 350] on input "checkbox" at bounding box center [828, 354] width 14 height 14
checkbox input "false"
type input "9b0685d2-7f5d-4ede-a6b4-58a2ffcbf3cd"
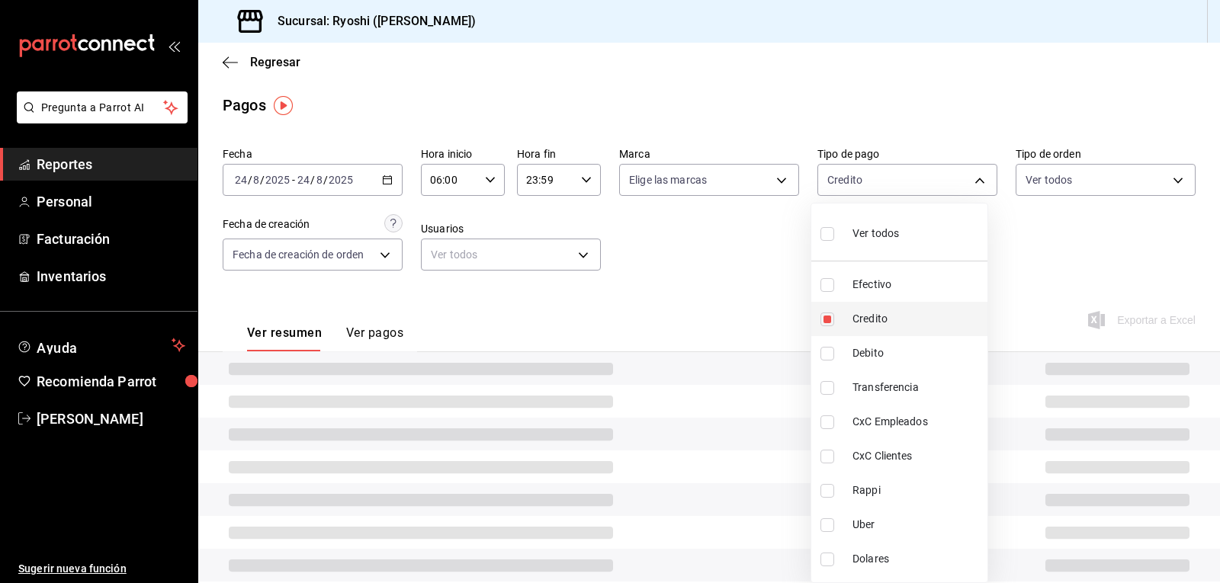
click at [826, 321] on input "checkbox" at bounding box center [828, 320] width 14 height 14
checkbox input "false"
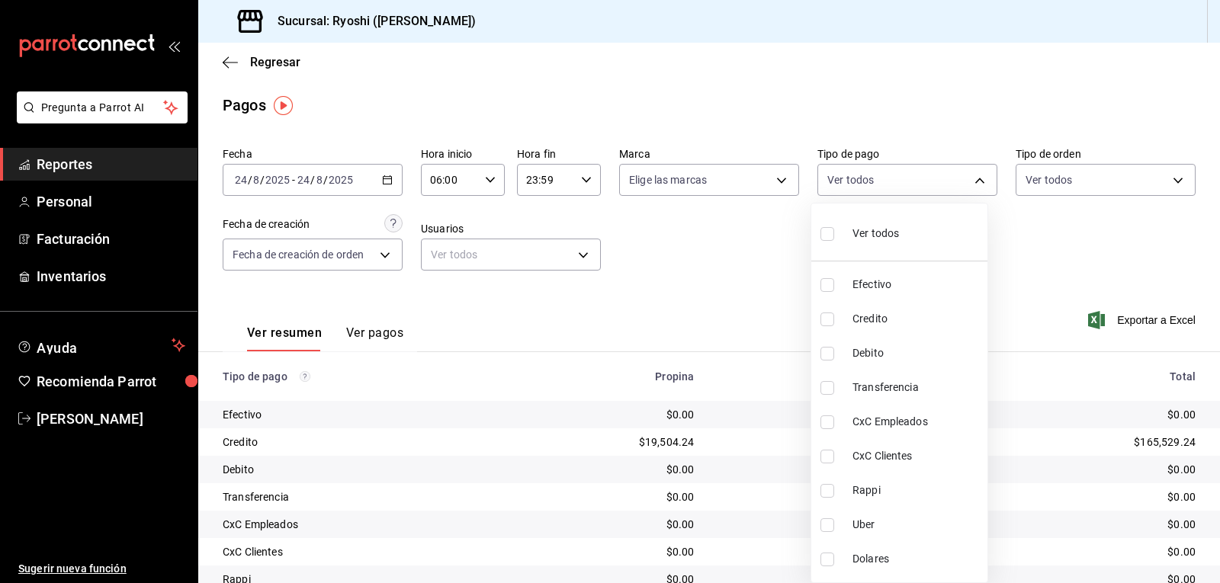
drag, startPoint x: 838, startPoint y: 491, endPoint x: 836, endPoint y: 504, distance: 13.2
click at [837, 492] on label at bounding box center [831, 491] width 20 height 14
click at [834, 492] on input "checkbox" at bounding box center [828, 491] width 14 height 14
checkbox input "false"
click at [829, 493] on input "checkbox" at bounding box center [828, 491] width 14 height 14
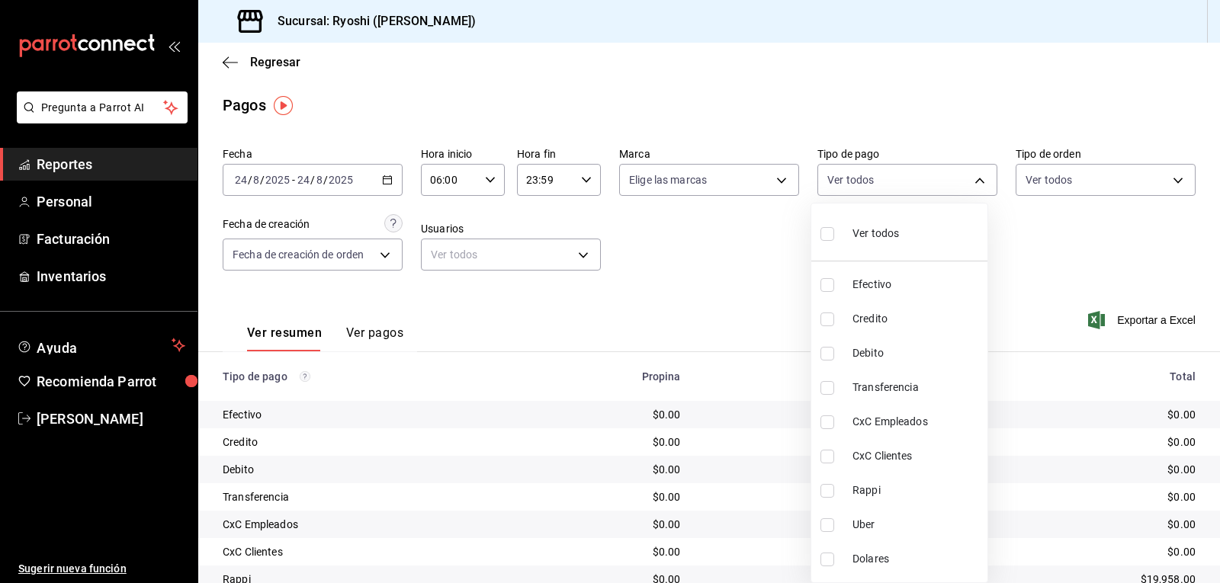
checkbox input "true"
type input "03b2a83d-8b25-4255-833b-17fe1c8361e8"
click at [832, 522] on input "checkbox" at bounding box center [828, 526] width 14 height 14
checkbox input "true"
click at [729, 262] on div at bounding box center [610, 291] width 1220 height 583
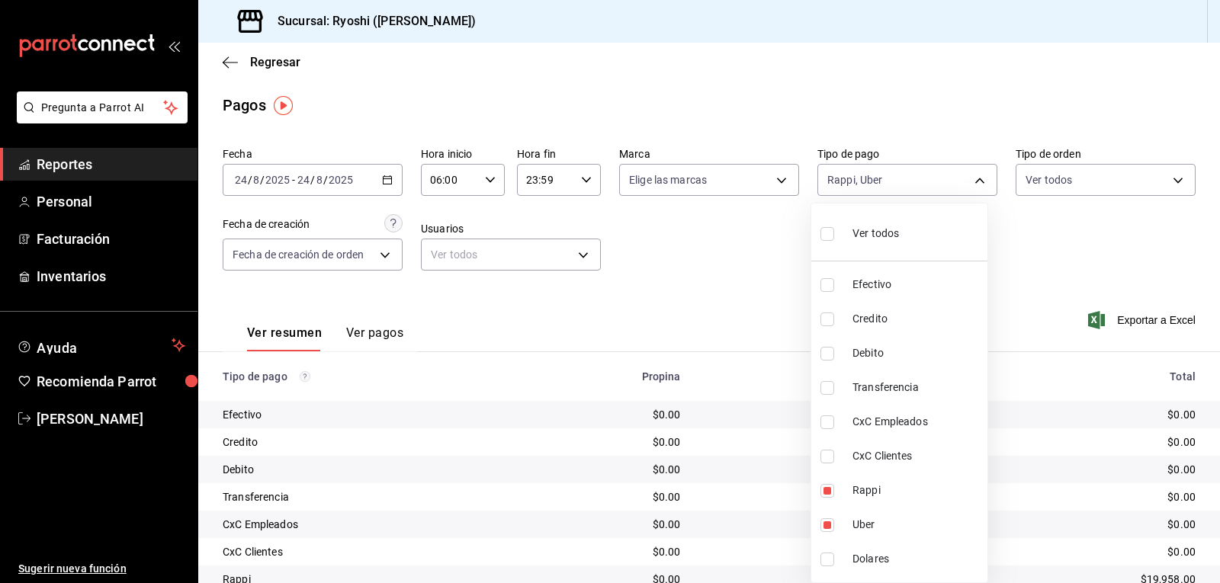
click at [972, 179] on body "Pregunta a Parrot AI Reportes Personal Facturación Inventarios Ayuda Recomienda…" at bounding box center [610, 291] width 1220 height 583
click at [868, 230] on span "Ver todos" at bounding box center [876, 234] width 47 height 16
type input "789b4605-08e0-4dfe-9865-94468e2c17aa,9b0685d2-7f5d-4ede-a6b4-58a2ffcbf3cd,4fc1f…"
checkbox input "true"
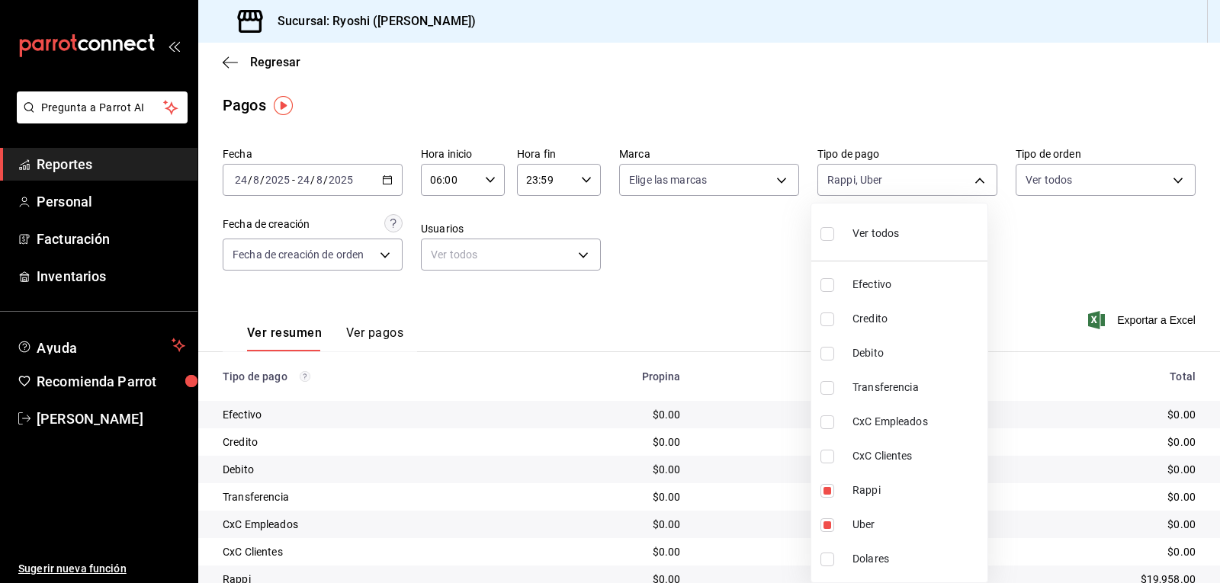
checkbox input "true"
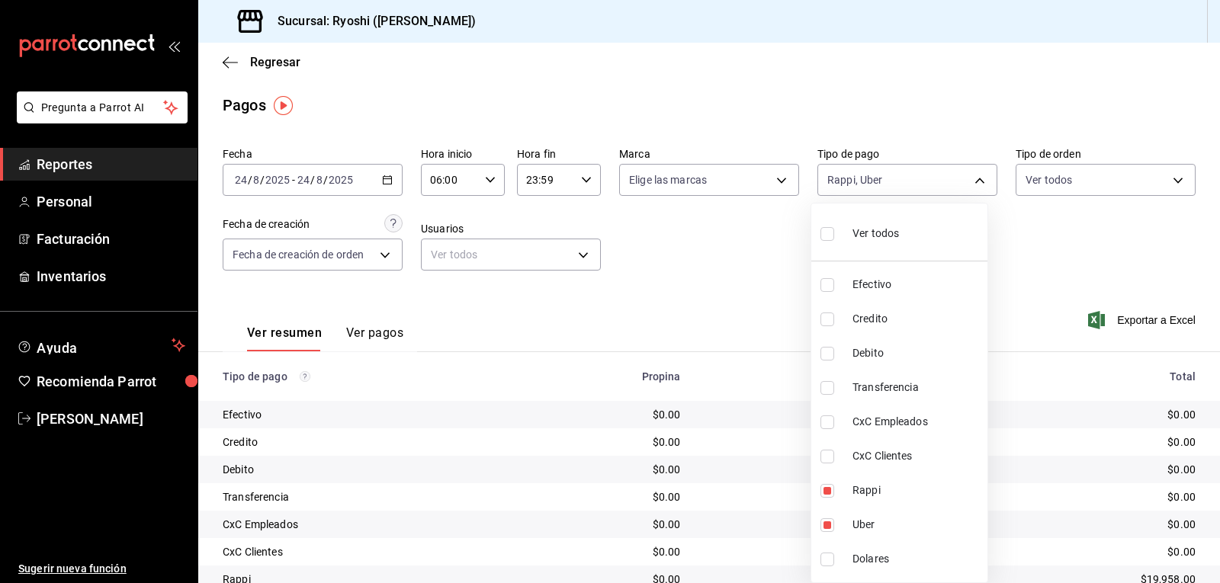
checkbox input "true"
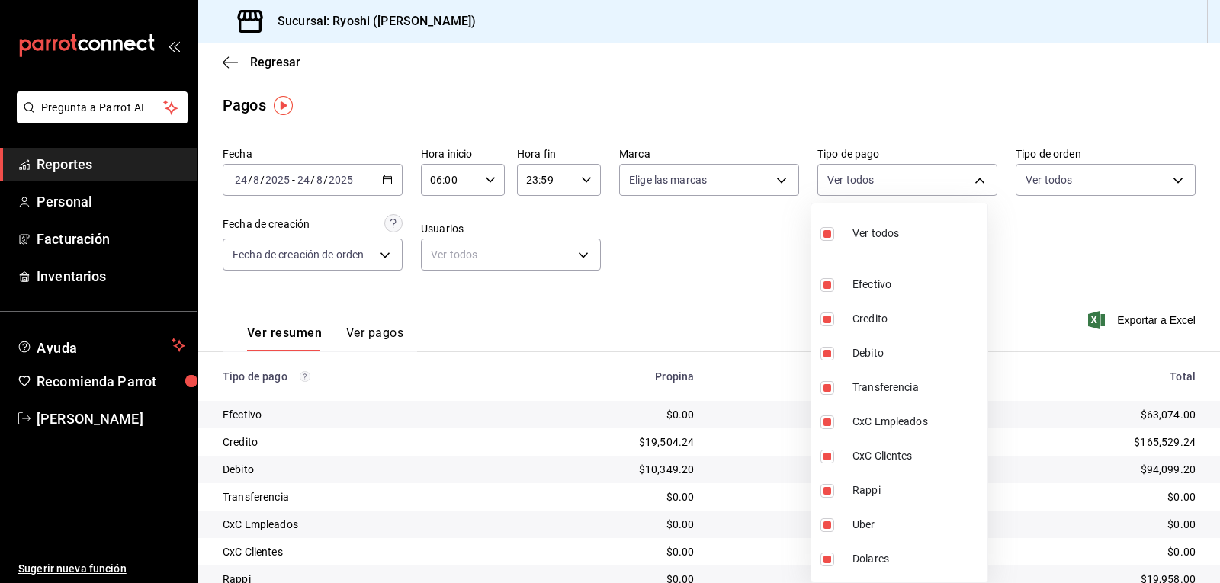
drag, startPoint x: 1215, startPoint y: 204, endPoint x: 1214, endPoint y: 307, distance: 102.2
click at [1214, 307] on div at bounding box center [610, 291] width 1220 height 583
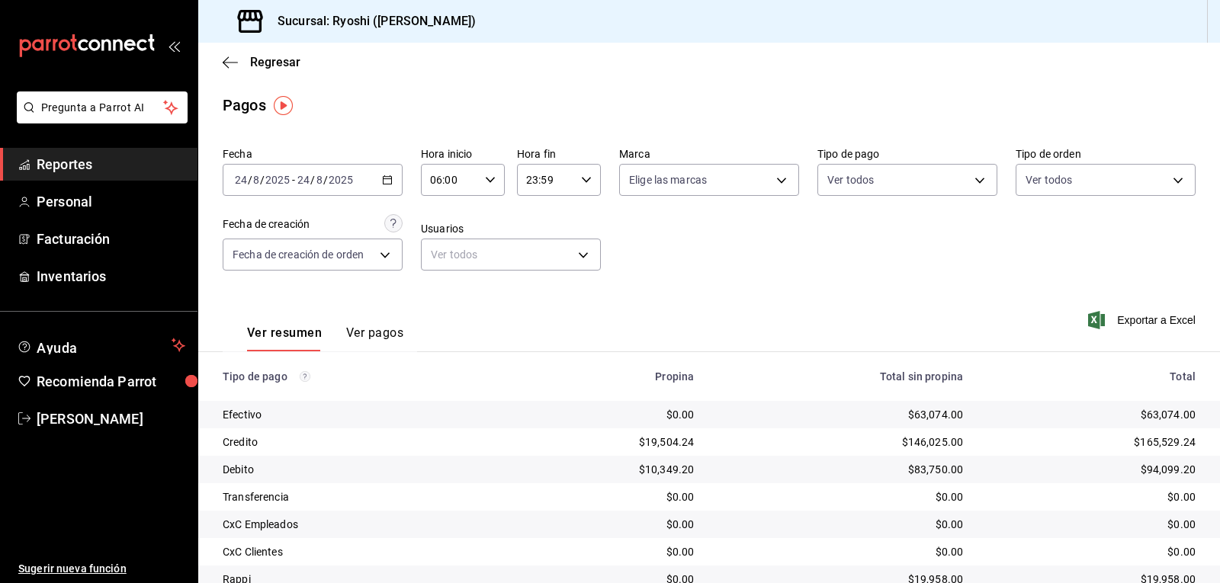
click at [481, 179] on div "06:00 Hora inicio" at bounding box center [463, 180] width 84 height 32
click at [445, 222] on span "06" at bounding box center [440, 219] width 18 height 12
click at [962, 180] on div at bounding box center [610, 291] width 1220 height 583
click at [969, 181] on body "Pregunta a Parrot AI Reportes Personal Facturación Inventarios Ayuda Recomienda…" at bounding box center [610, 291] width 1220 height 583
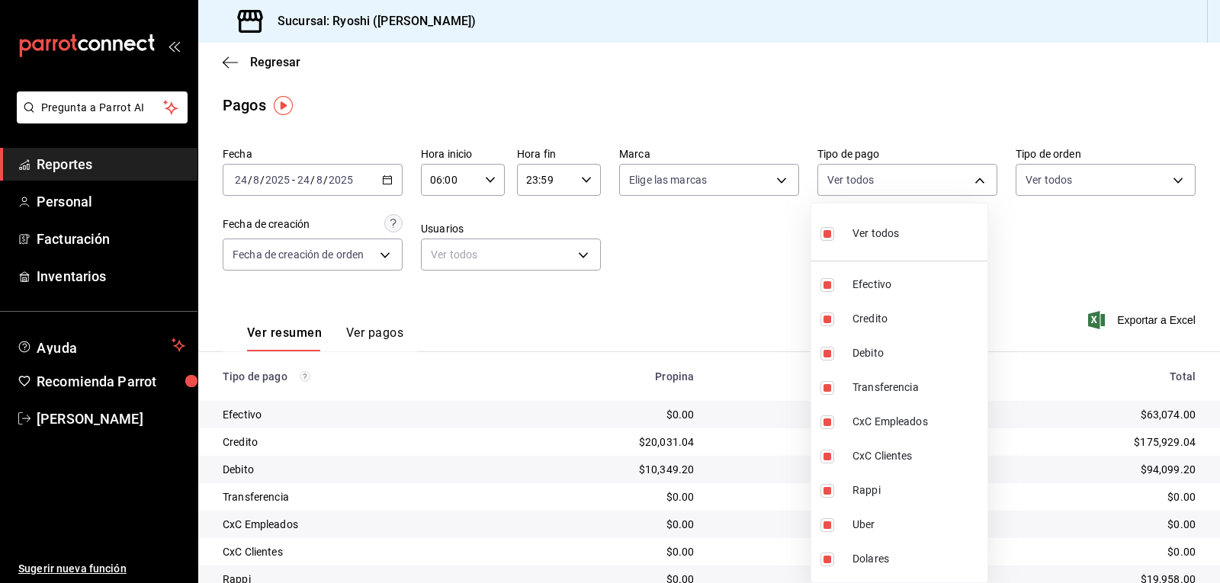
click at [1043, 239] on div at bounding box center [610, 291] width 1220 height 583
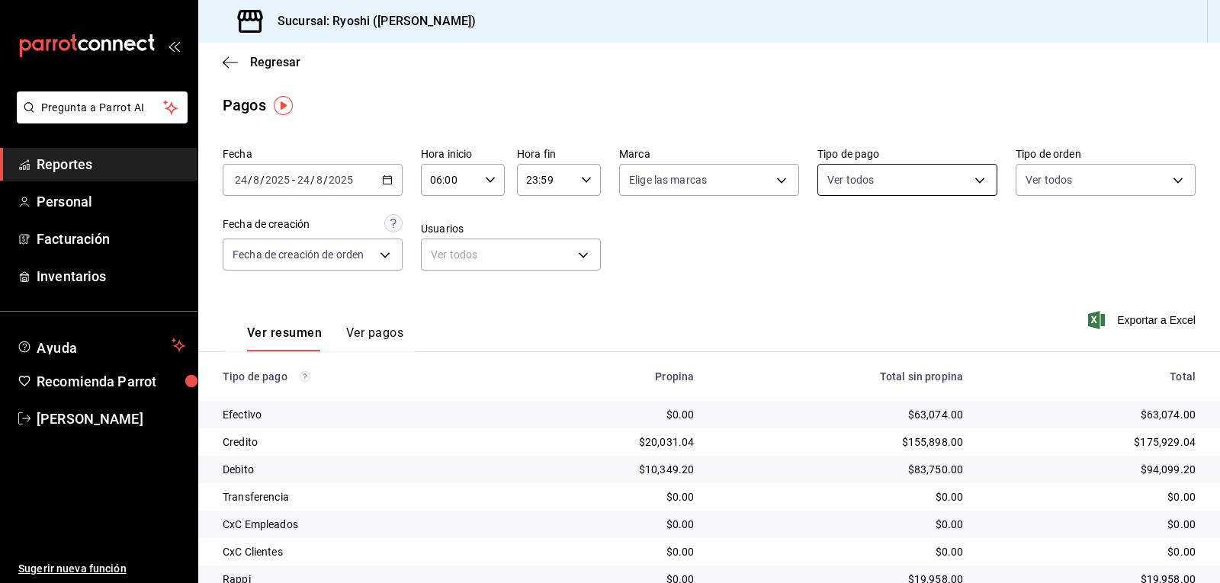
click at [970, 180] on body "Pregunta a Parrot AI Reportes Personal Facturación Inventarios Ayuda Recomienda…" at bounding box center [610, 291] width 1220 height 583
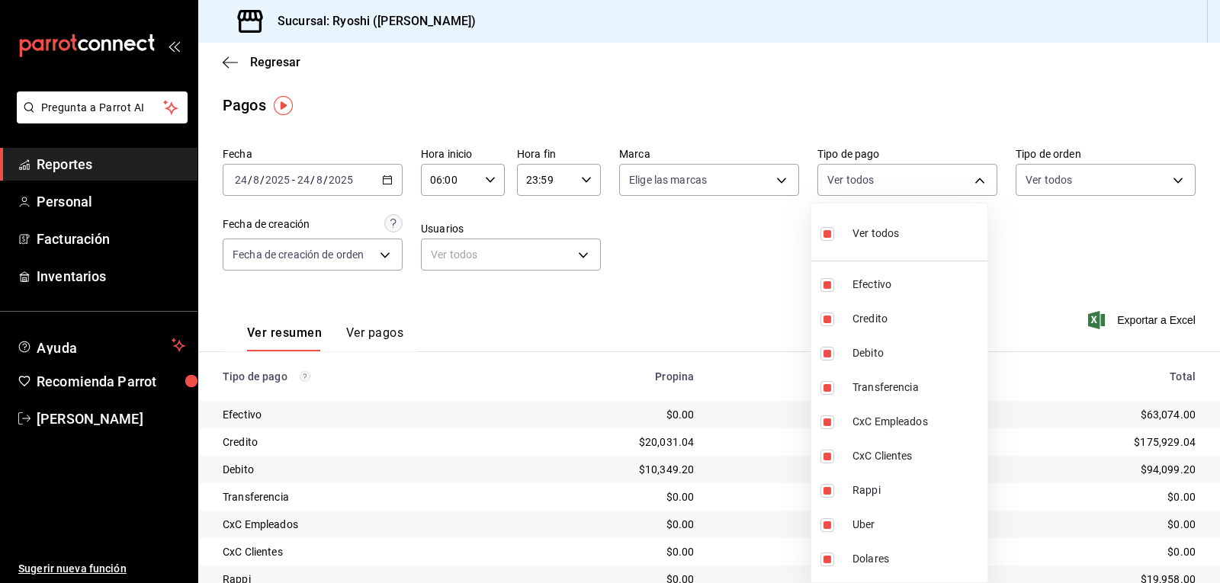
click at [827, 233] on input "checkbox" at bounding box center [828, 234] width 14 height 14
checkbox input "false"
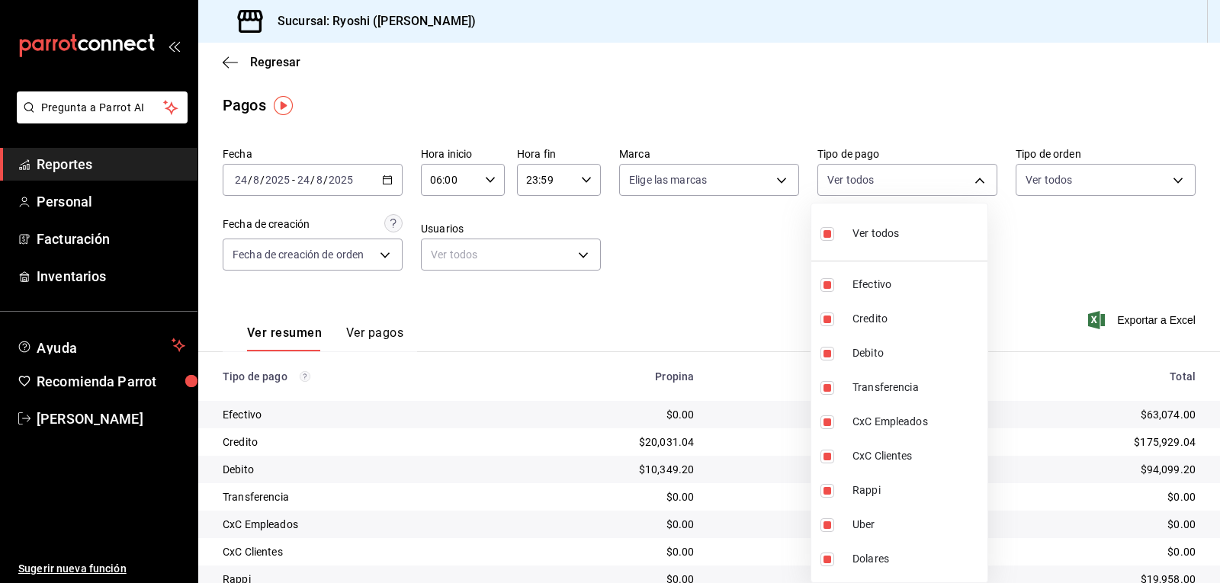
checkbox input "false"
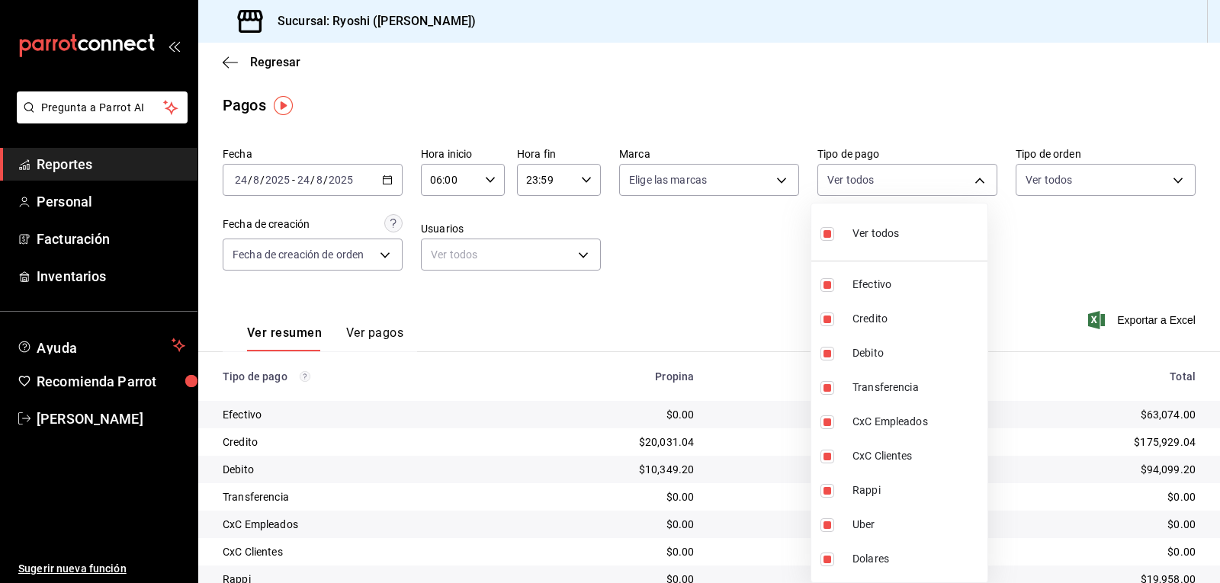
checkbox input "false"
click at [830, 320] on input "checkbox" at bounding box center [828, 320] width 14 height 14
checkbox input "true"
type input "9b0685d2-7f5d-4ede-a6b4-58a2ffcbf3cd"
click at [829, 356] on input "checkbox" at bounding box center [828, 354] width 14 height 14
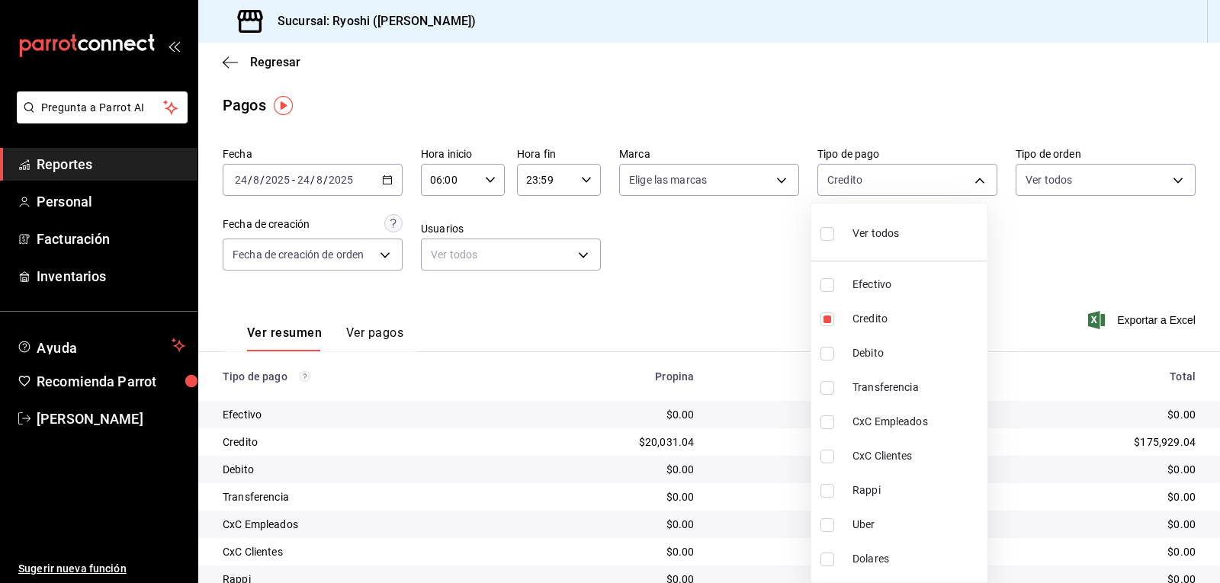
checkbox input "true"
type input "9b0685d2-7f5d-4ede-a6b4-58a2ffcbf3cd,4fc1f123-1106-4d46-a6dc-4994d0550367"
click at [773, 312] on div at bounding box center [610, 291] width 1220 height 583
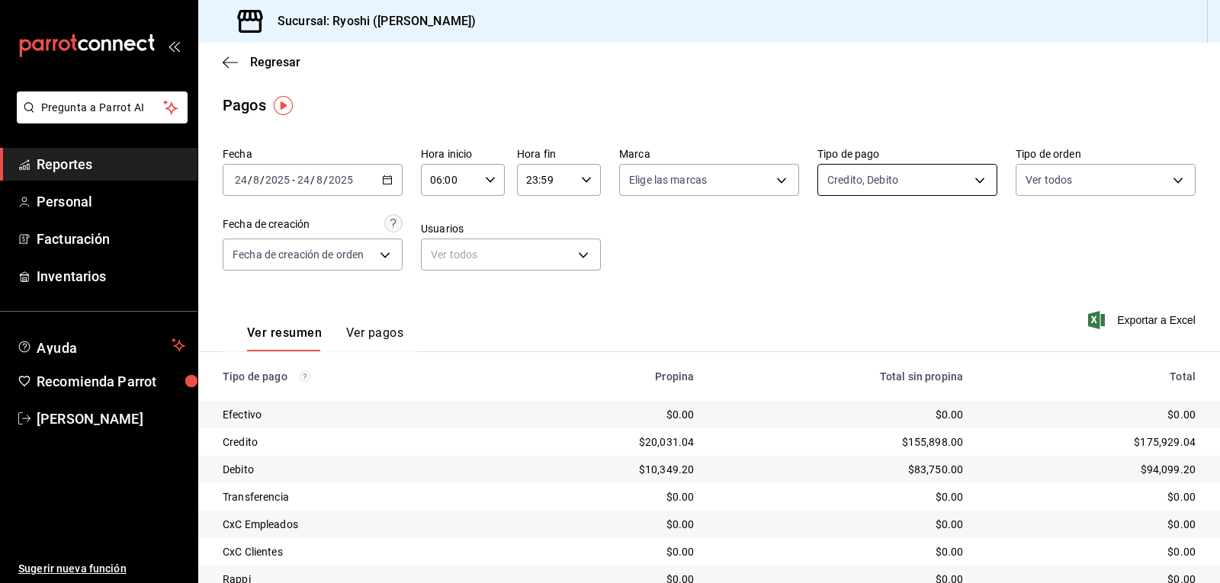
click at [968, 175] on body "Pregunta a Parrot AI Reportes Personal Facturación Inventarios Ayuda Recomienda…" at bounding box center [610, 291] width 1220 height 583
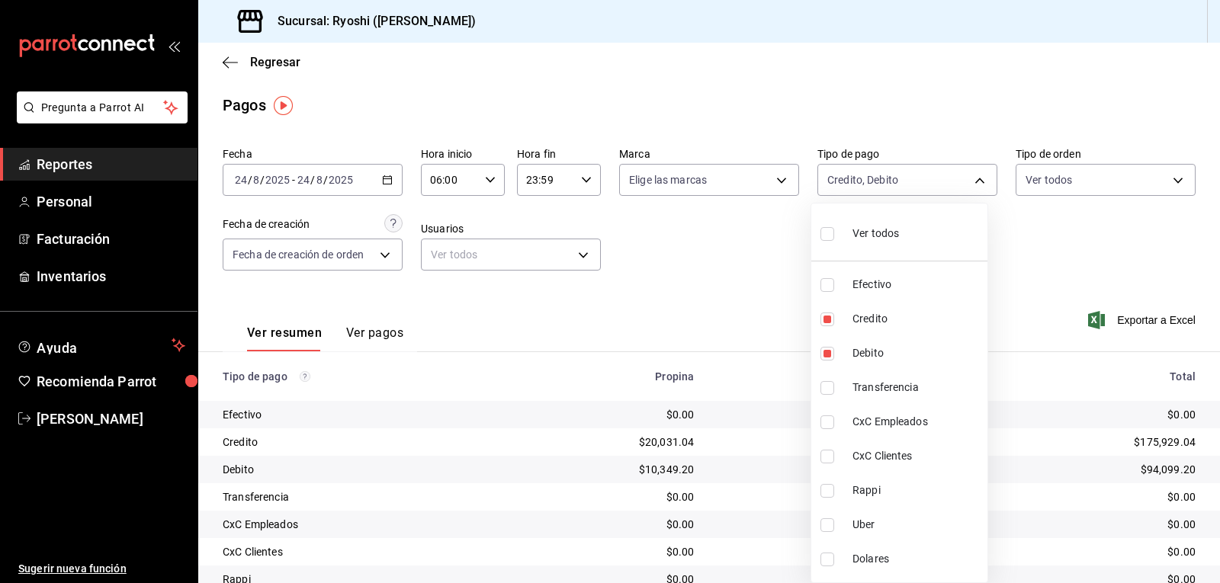
click at [830, 236] on input "checkbox" at bounding box center [828, 234] width 14 height 14
checkbox input "true"
type input "789b4605-08e0-4dfe-9865-94468e2c17aa,9b0685d2-7f5d-4ede-a6b4-58a2ffcbf3cd,4fc1f…"
checkbox input "true"
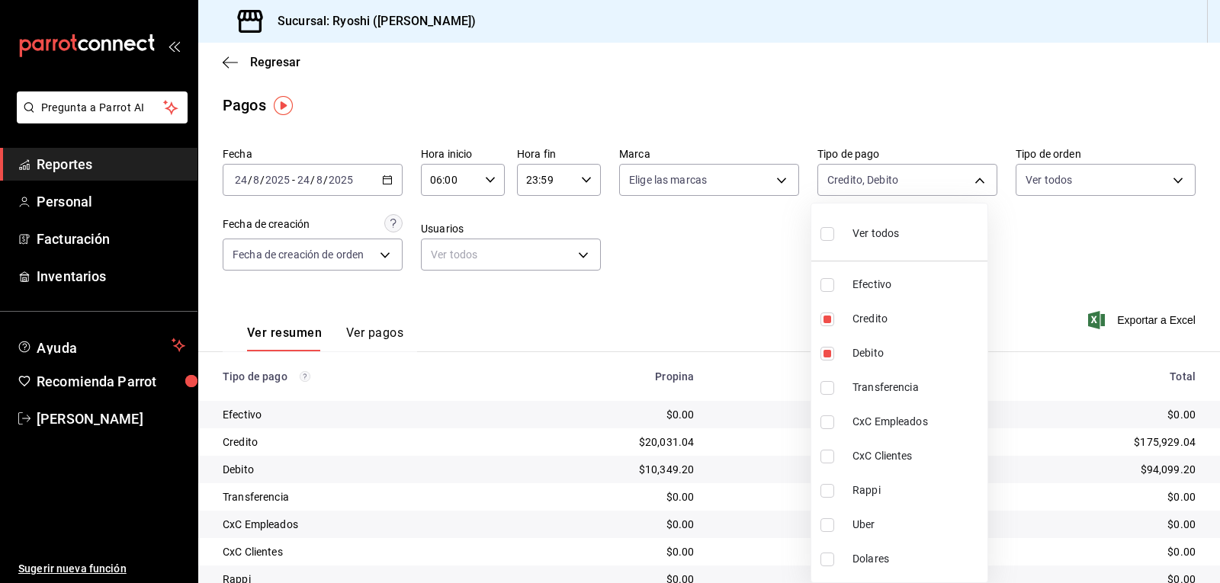
checkbox input "true"
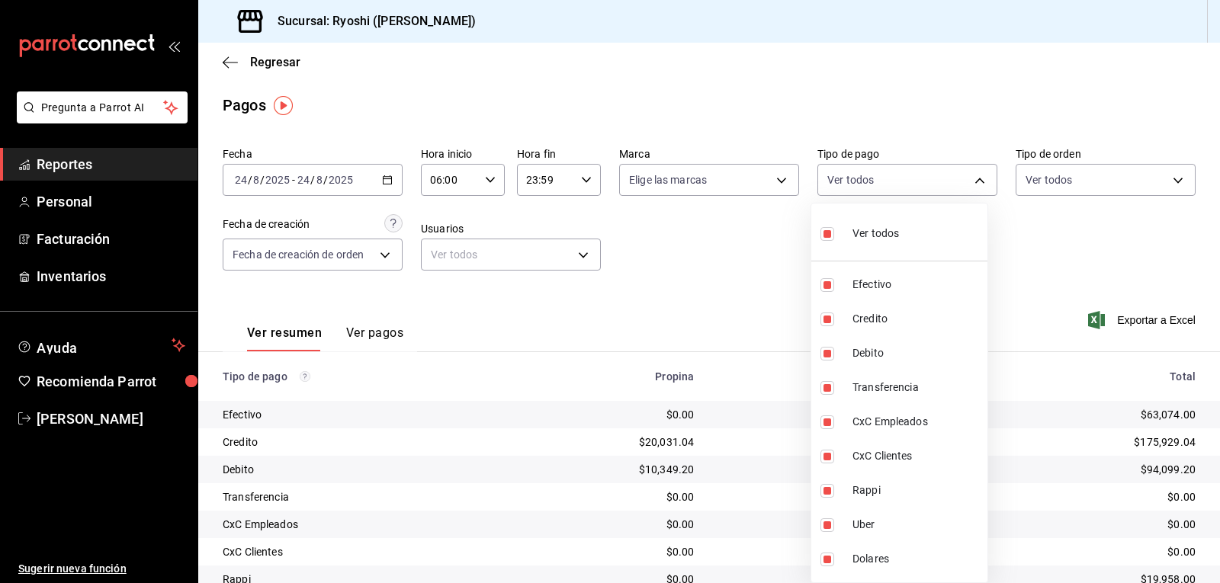
click at [1047, 242] on div at bounding box center [610, 291] width 1220 height 583
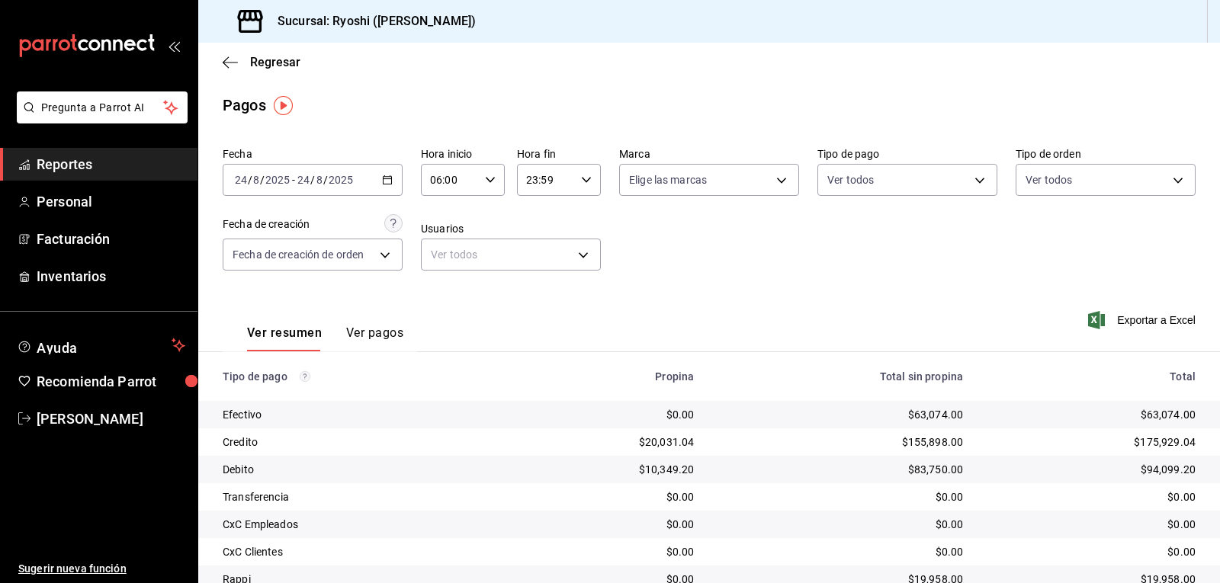
click at [487, 182] on \(Stroke\) "button" at bounding box center [490, 179] width 9 height 5
click at [459, 220] on div "06" at bounding box center [440, 219] width 42 height 37
click at [1047, 230] on div at bounding box center [610, 291] width 1220 height 583
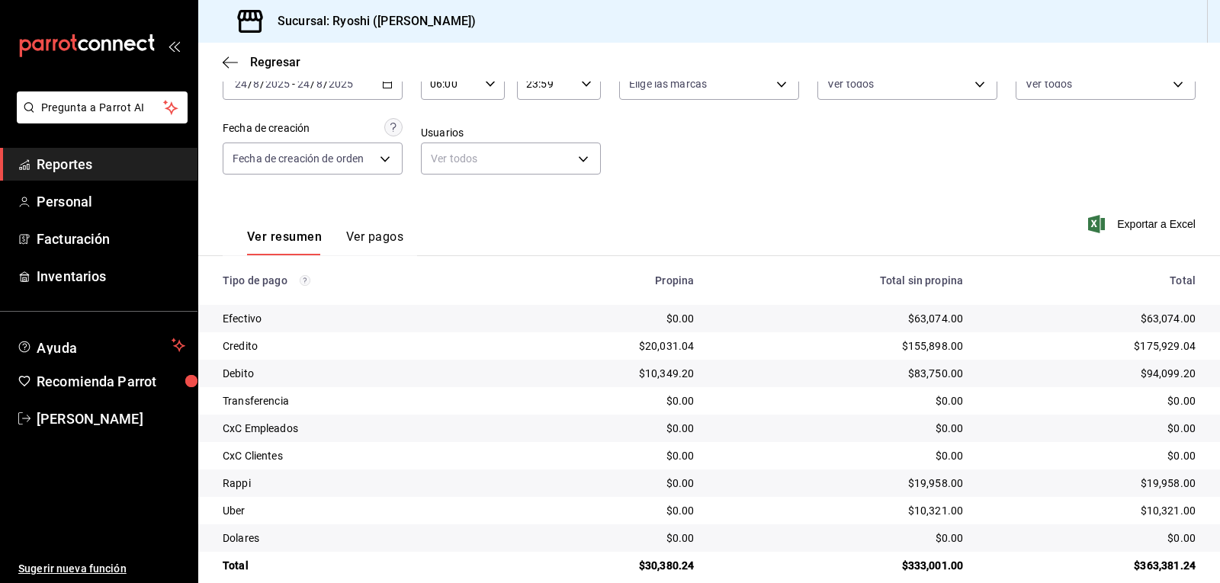
scroll to position [117, 0]
